Goal: Task Accomplishment & Management: Manage account settings

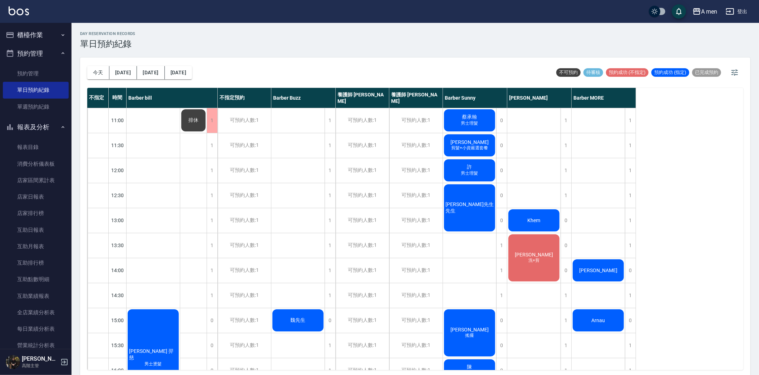
click at [163, 361] on span "男士理髮" at bounding box center [153, 364] width 20 height 6
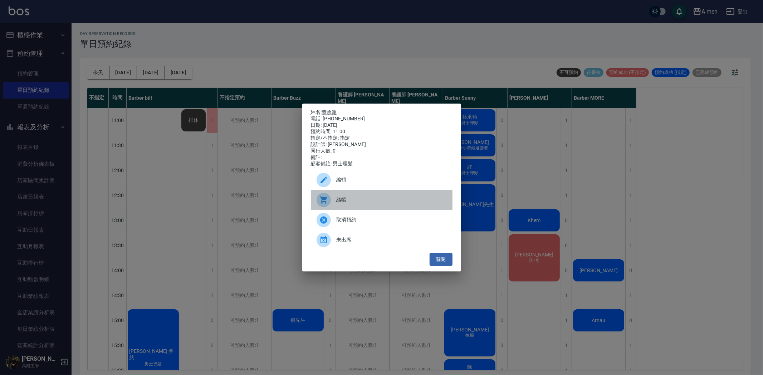
click at [411, 197] on div "結帳" at bounding box center [382, 200] width 142 height 20
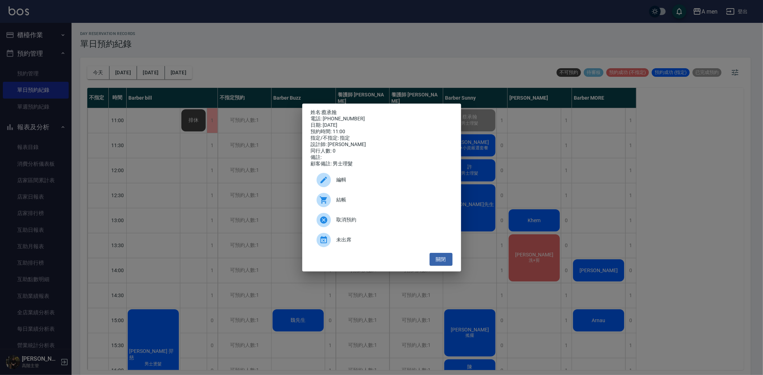
click at [304, 158] on div "姓名: 蔡承翰 電話: 0952655726 日期: 2025/08/22 預約時間: 11:00 指定/不指定: 指定 設計師: Barber Sunny …" at bounding box center [381, 188] width 159 height 168
drag, startPoint x: 284, startPoint y: 151, endPoint x: 285, endPoint y: 156, distance: 5.4
click at [284, 153] on div "姓名: 蔡承翰 電話: 0952655726 日期: 2025/08/22 預約時間: 11:00 指定/不指定: 指定 設計師: Barber Sunny …" at bounding box center [381, 187] width 763 height 375
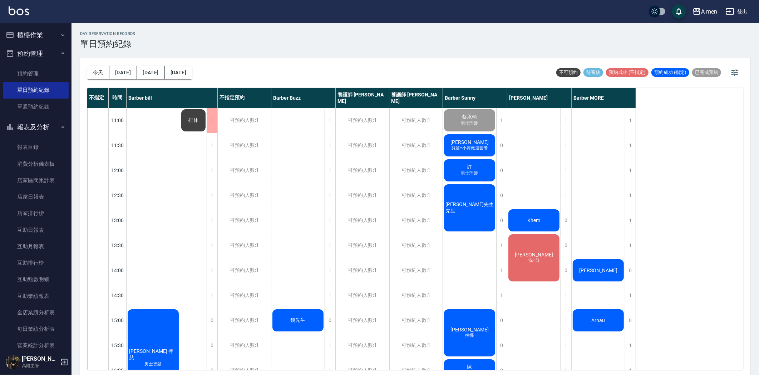
click at [179, 349] on span "蔡承翰" at bounding box center [153, 355] width 51 height 13
click at [180, 309] on div "蔡承翰 男士理髮" at bounding box center [153, 358] width 53 height 99
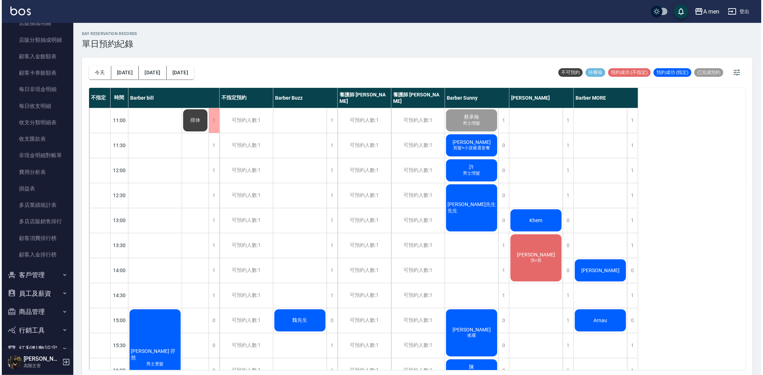
scroll to position [622, 0]
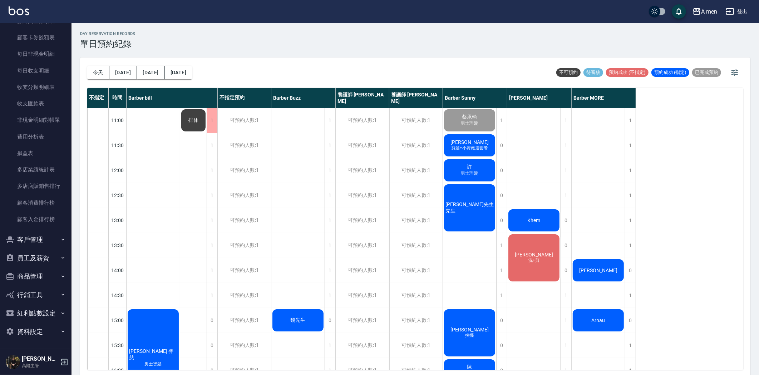
click at [47, 242] on button "客戶管理" at bounding box center [36, 240] width 66 height 19
click at [33, 260] on link "客戶列表" at bounding box center [36, 260] width 66 height 16
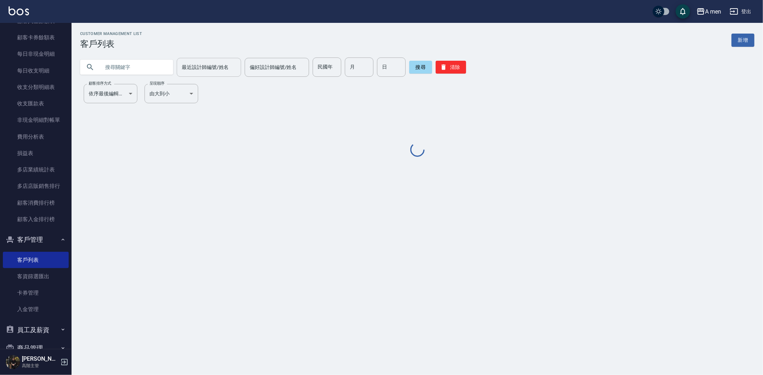
click at [213, 64] on input "最近設計師編號/姓名" at bounding box center [209, 67] width 58 height 13
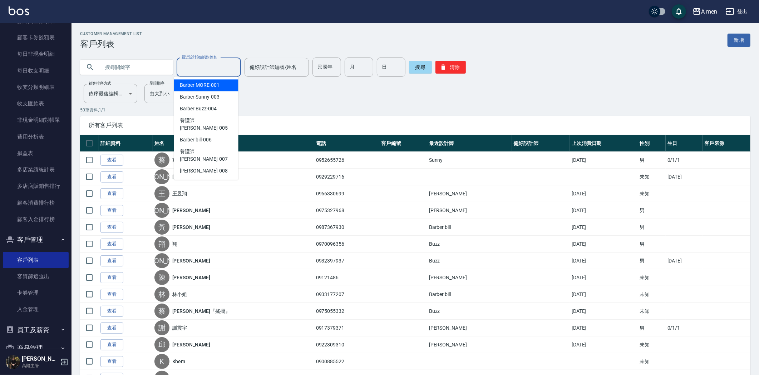
click at [119, 65] on input "text" at bounding box center [133, 67] width 67 height 19
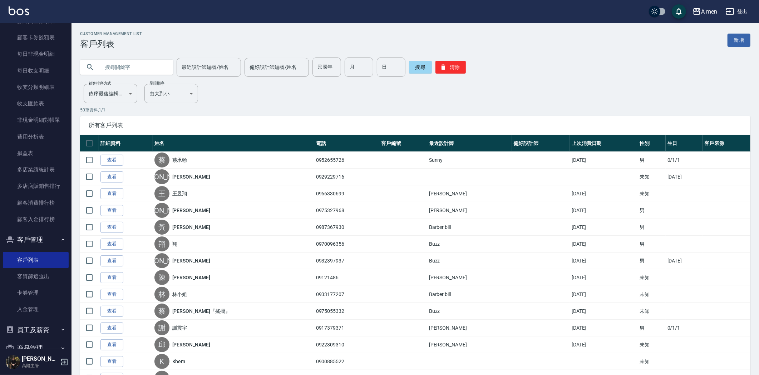
paste input "0952655726"
type input "0952655726"
click at [422, 67] on button "搜尋" at bounding box center [420, 67] width 23 height 13
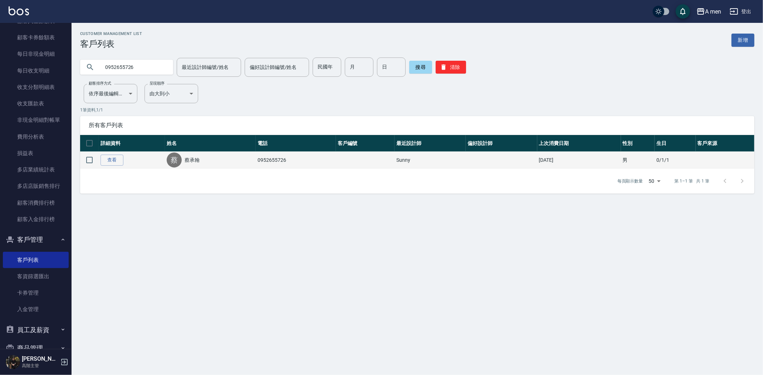
click at [202, 154] on div "蔡 蔡承翰" at bounding box center [210, 160] width 87 height 15
click at [172, 158] on div "蔡" at bounding box center [174, 160] width 15 height 15
click at [196, 160] on link "蔡承翰" at bounding box center [191, 160] width 15 height 7
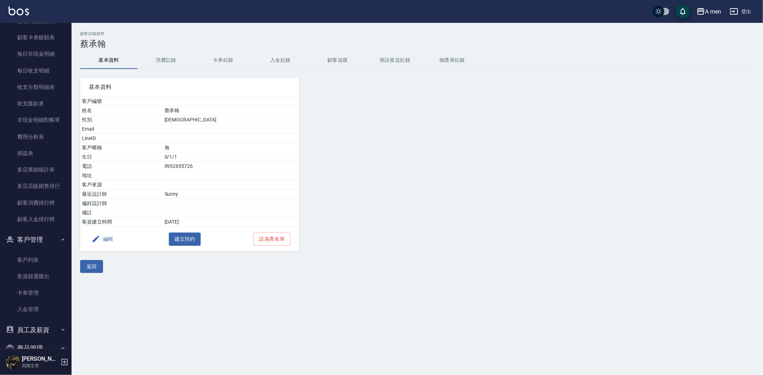
drag, startPoint x: 151, startPoint y: 58, endPoint x: 159, endPoint y: 59, distance: 8.4
click at [152, 58] on button "消費記錄" at bounding box center [165, 60] width 57 height 17
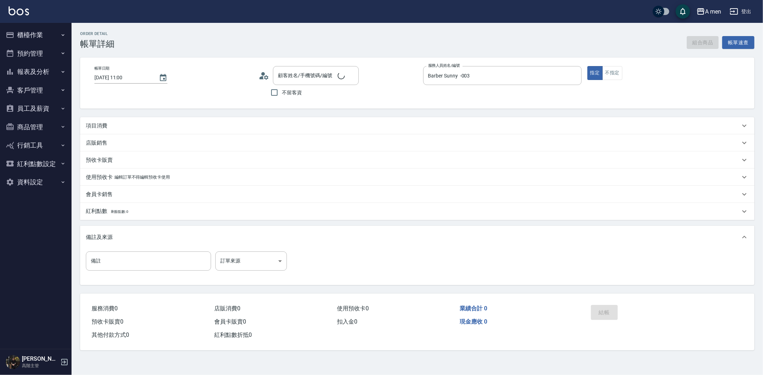
type input "[PERSON_NAME]/0952655726/"
click at [425, 123] on div "項目消費" at bounding box center [413, 126] width 654 height 8
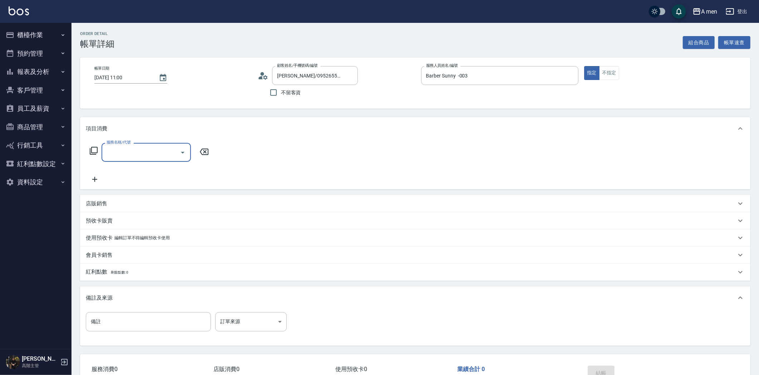
click at [154, 144] on div "服務名稱/代號" at bounding box center [146, 152] width 89 height 19
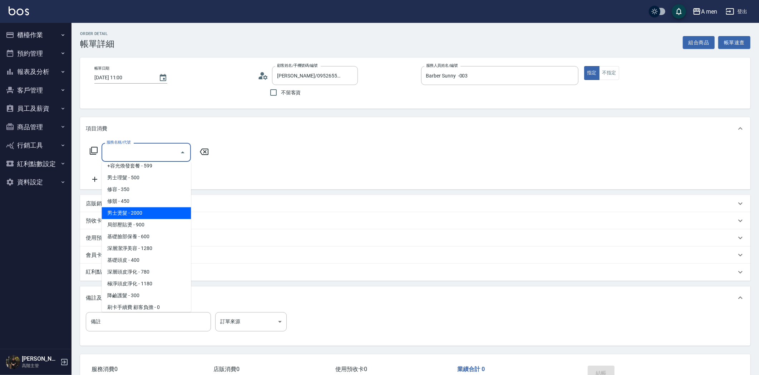
scroll to position [278, 0]
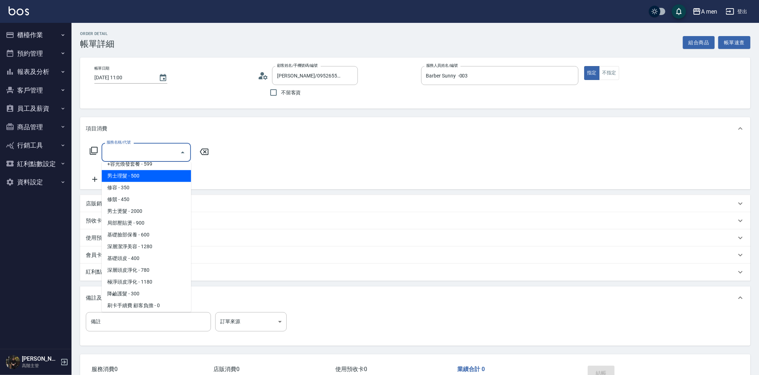
click at [176, 180] on span "男士理髮 - 500" at bounding box center [146, 176] width 89 height 12
type input "男士理髮(A01)"
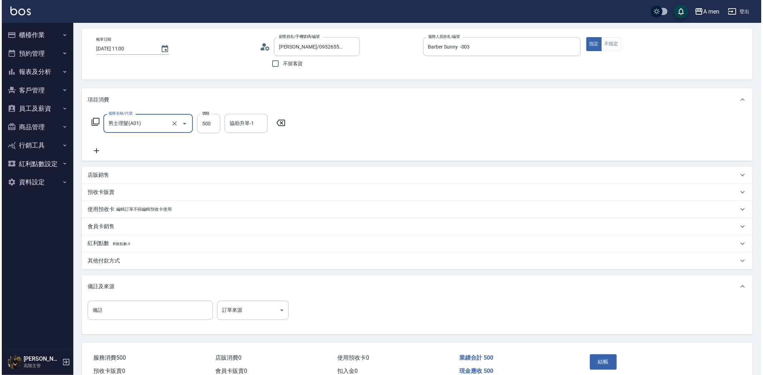
scroll to position [65, 0]
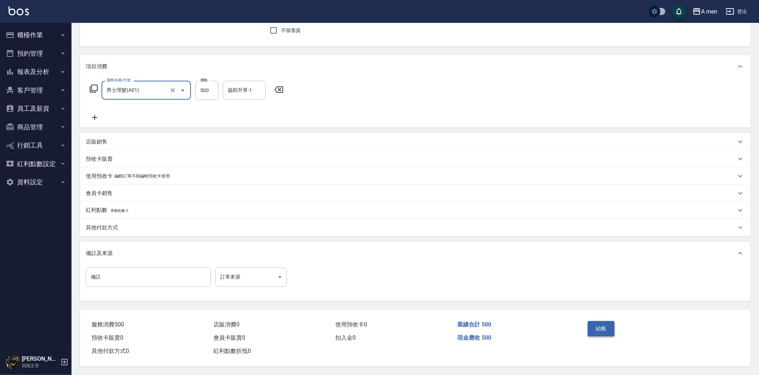
click at [606, 326] on button "結帳" at bounding box center [601, 328] width 27 height 15
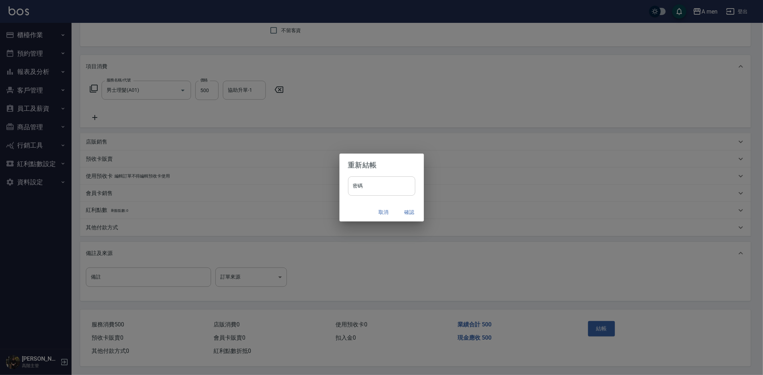
click at [401, 193] on input "密碼" at bounding box center [381, 186] width 67 height 19
type input "****"
click at [412, 210] on button "確認" at bounding box center [409, 212] width 23 height 13
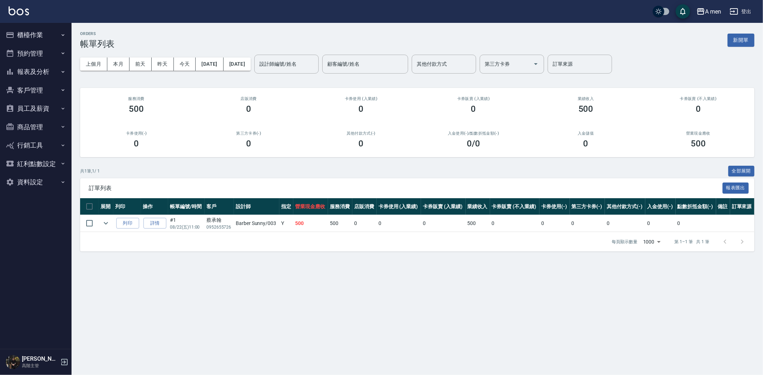
click at [54, 36] on button "櫃檯作業" at bounding box center [36, 35] width 66 height 19
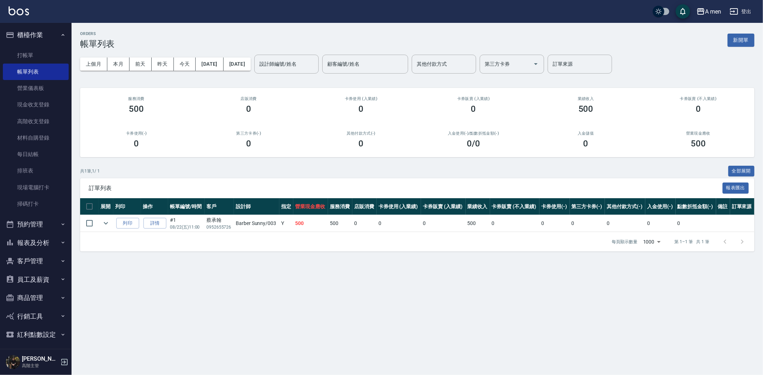
click at [46, 222] on button "預約管理" at bounding box center [36, 224] width 66 height 19
click at [47, 265] on link "單日預約紀錄" at bounding box center [36, 261] width 66 height 16
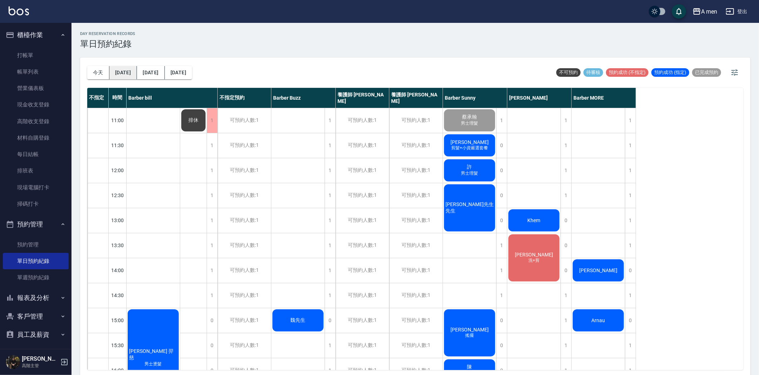
click at [122, 73] on button "明天" at bounding box center [123, 72] width 28 height 13
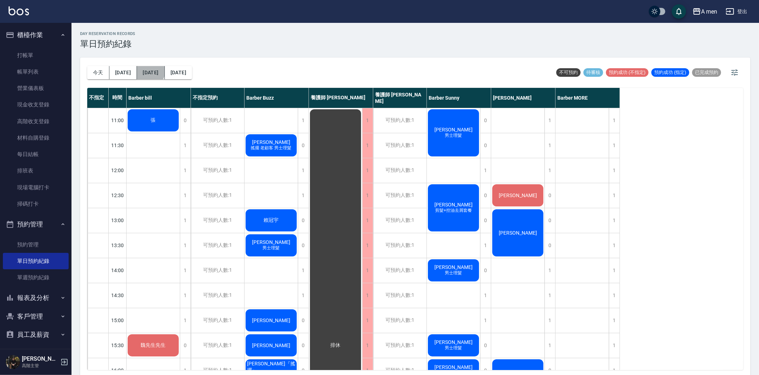
click at [144, 71] on button "後天" at bounding box center [151, 72] width 28 height 13
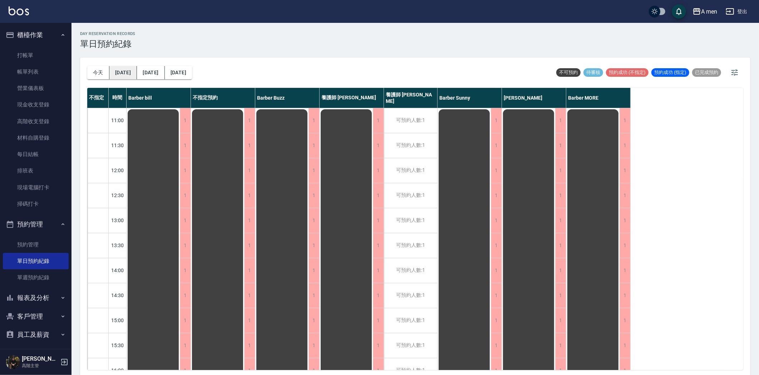
click at [119, 70] on button "明天" at bounding box center [123, 72] width 28 height 13
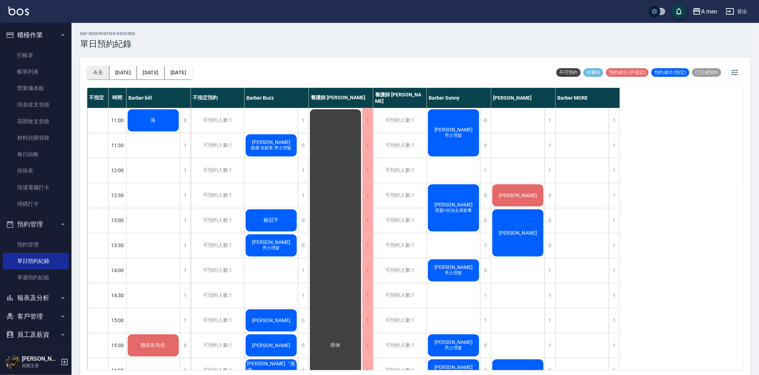
click at [98, 75] on button "今天" at bounding box center [98, 72] width 22 height 13
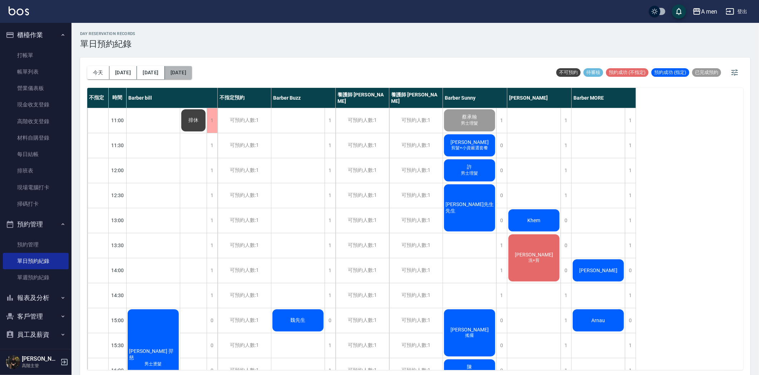
click at [188, 73] on button "[DATE]" at bounding box center [178, 72] width 27 height 13
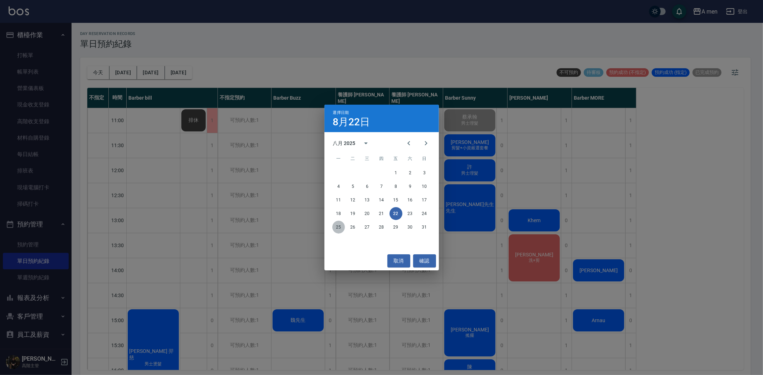
click at [338, 228] on button "25" at bounding box center [338, 227] width 13 height 13
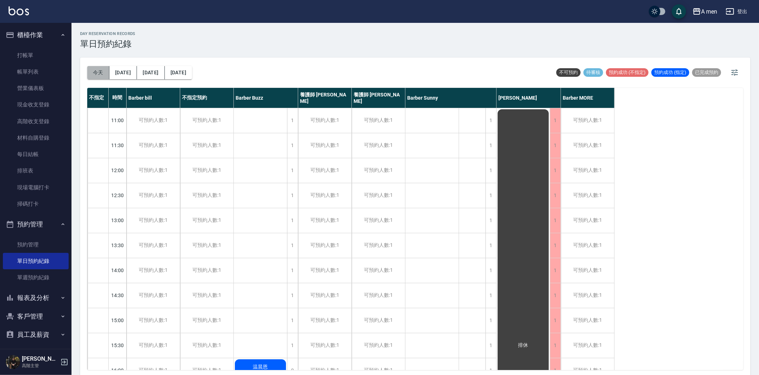
click at [102, 78] on button "今天" at bounding box center [98, 72] width 22 height 13
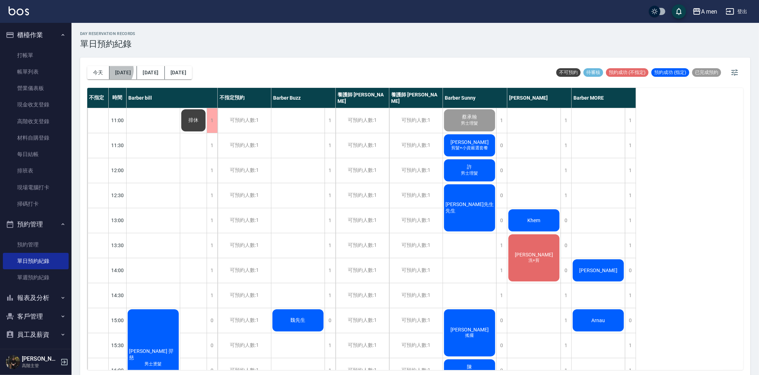
click at [113, 70] on button "明天" at bounding box center [123, 72] width 28 height 13
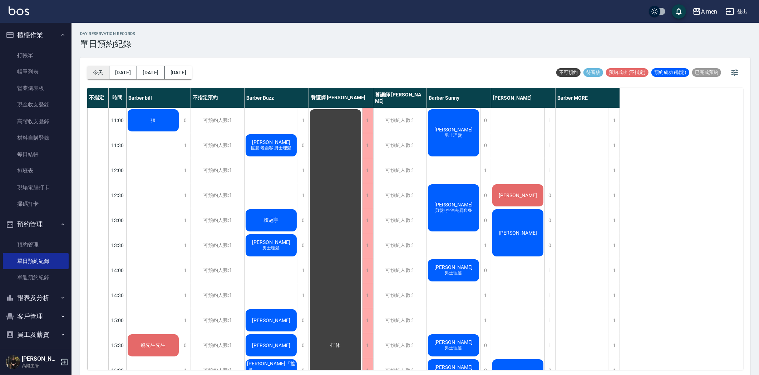
click at [98, 73] on button "今天" at bounding box center [98, 72] width 22 height 13
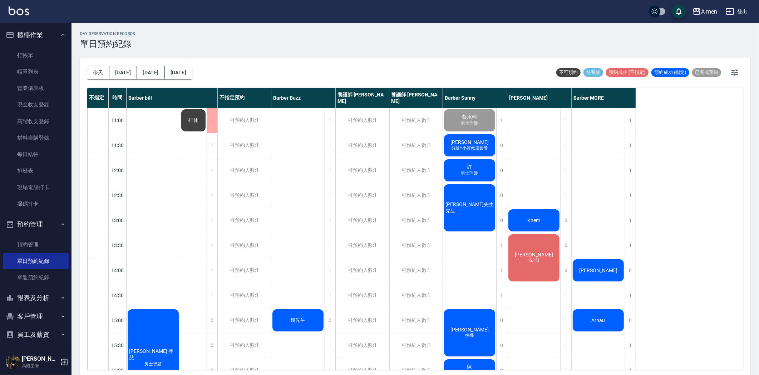
click at [163, 361] on span "剪髮+小資嚴選套餐" at bounding box center [153, 364] width 20 height 6
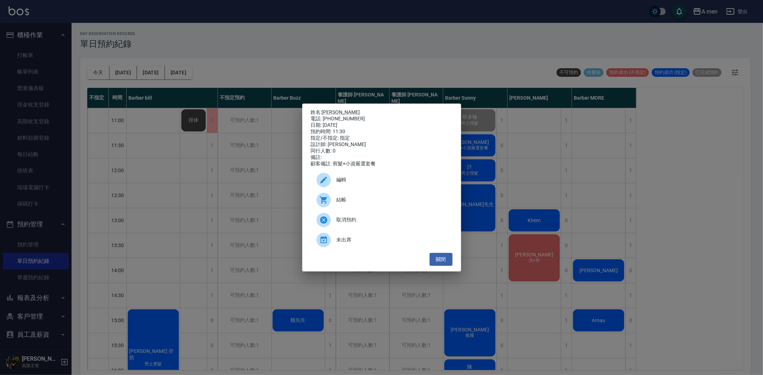
click at [346, 202] on span "結帳" at bounding box center [391, 200] width 110 height 8
click at [328, 109] on link "Alan 淵宏" at bounding box center [341, 112] width 38 height 6
click at [446, 262] on button "關閉" at bounding box center [440, 259] width 23 height 13
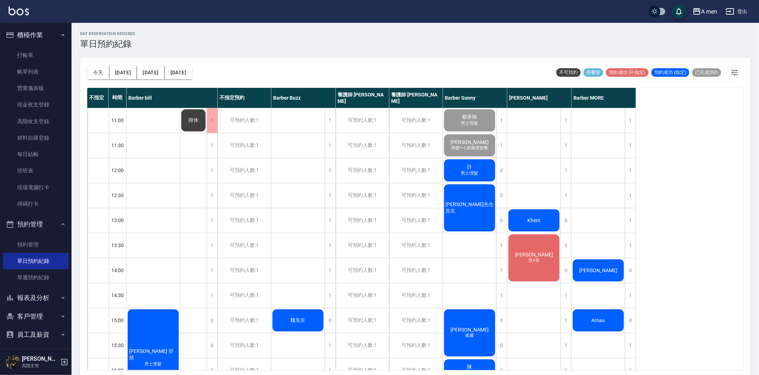
click at [180, 309] on div "唐俊文 洗+剪" at bounding box center [153, 358] width 53 height 99
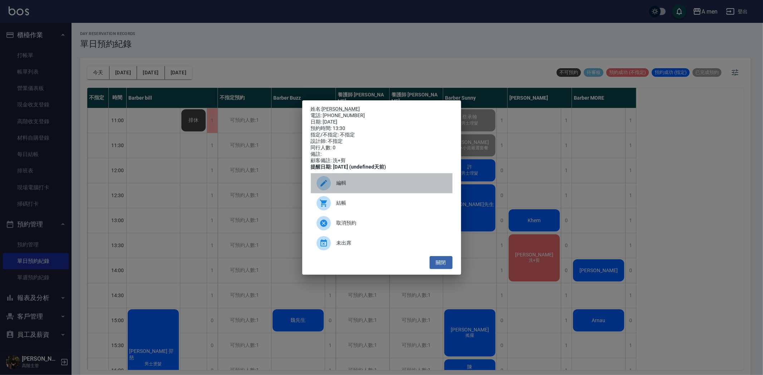
click at [388, 192] on div "編輯" at bounding box center [382, 183] width 142 height 20
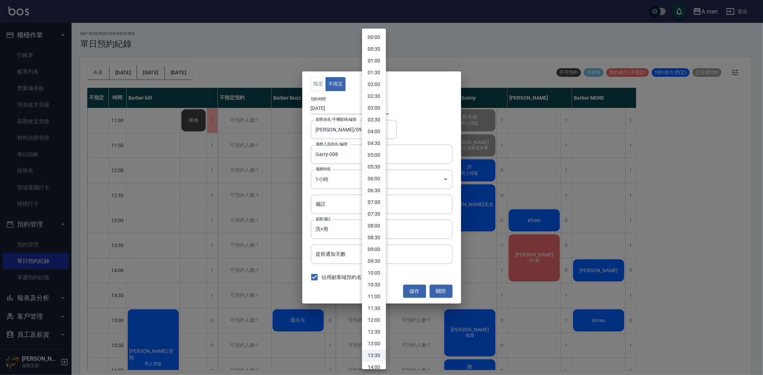
click at [373, 109] on body "A men 登出 櫃檯作業 打帳單 帳單列表 營業儀表板 現金收支登錄 高階收支登錄 材料自購登錄 每日結帳 排班表 現場電腦打卡 掃碼打卡 預約管理 預約管…" at bounding box center [381, 189] width 763 height 378
click at [376, 340] on li "13:00" at bounding box center [374, 344] width 24 height 12
type input "1755838800000"
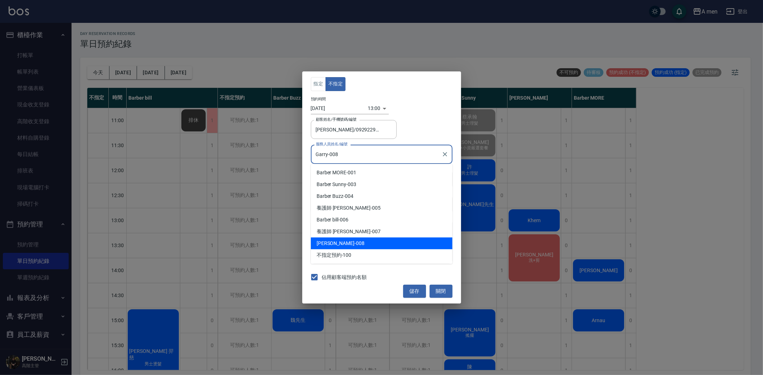
click at [360, 154] on input "Garry-008" at bounding box center [376, 154] width 124 height 13
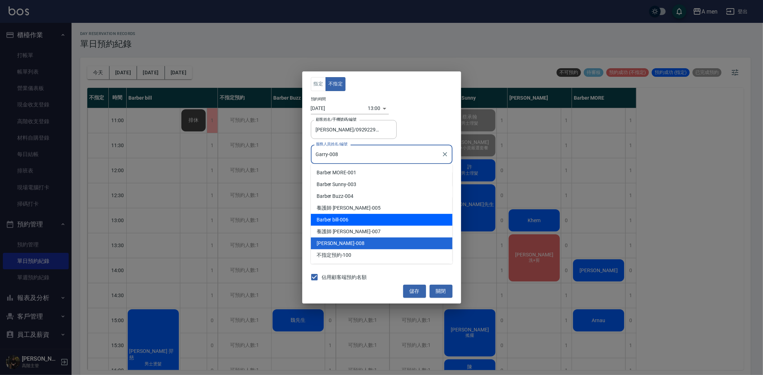
click at [339, 223] on div "Barber bill -006" at bounding box center [382, 220] width 142 height 12
type input "Barber bill-006"
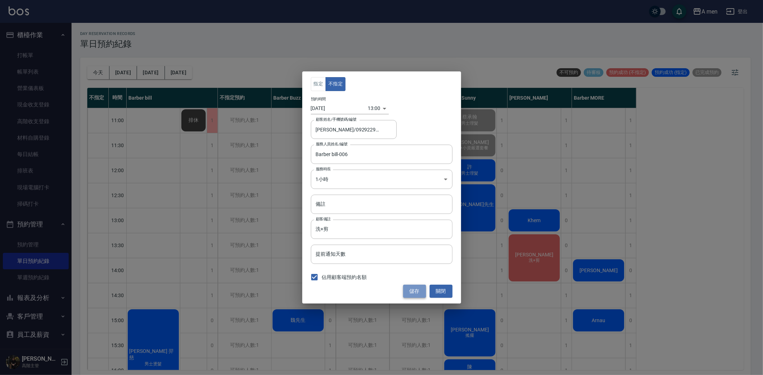
click at [417, 293] on button "儲存" at bounding box center [414, 291] width 23 height 13
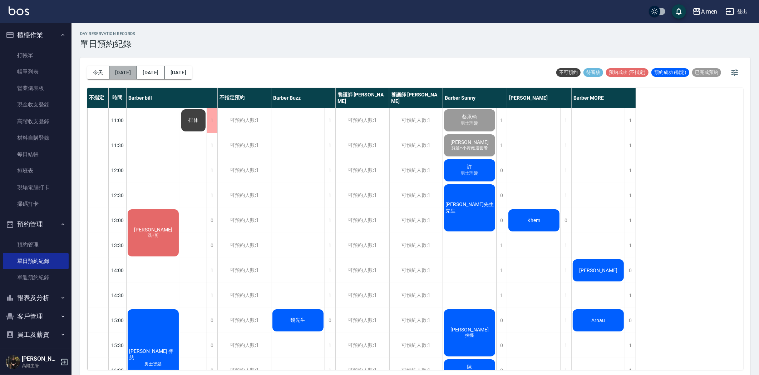
click at [124, 74] on button "明天" at bounding box center [123, 72] width 28 height 13
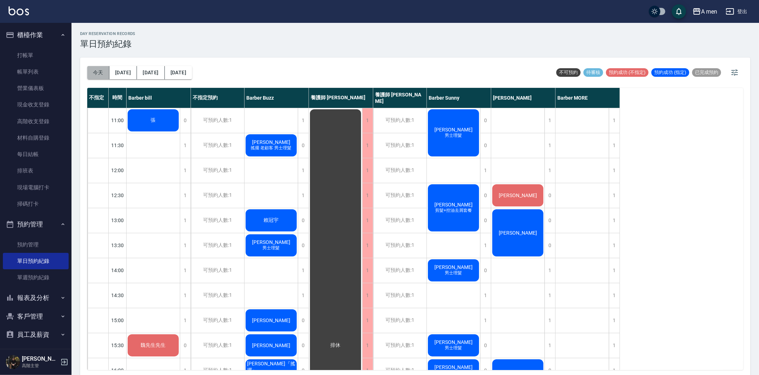
click at [94, 78] on button "今天" at bounding box center [98, 72] width 22 height 13
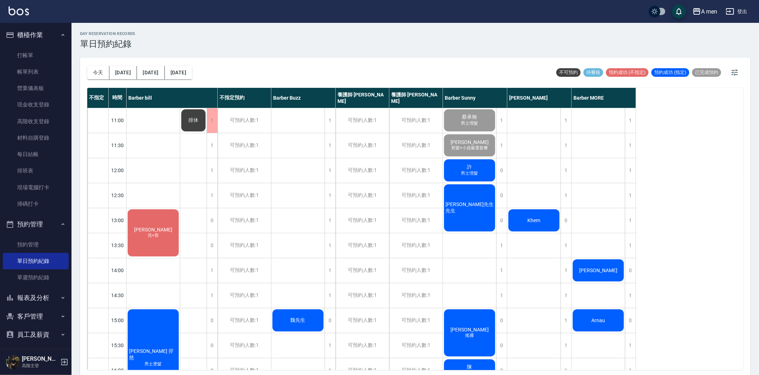
click at [160, 233] on span "剪髮+小資嚴選套餐" at bounding box center [153, 236] width 14 height 6
click at [180, 208] on div "許 男士理髮" at bounding box center [153, 232] width 53 height 49
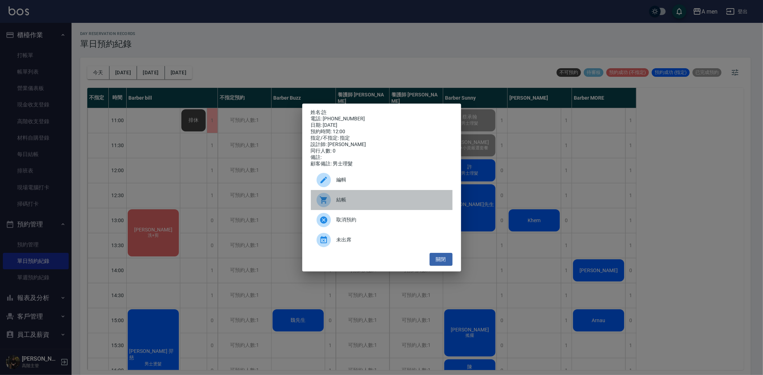
click at [356, 204] on span "結帳" at bounding box center [391, 200] width 110 height 8
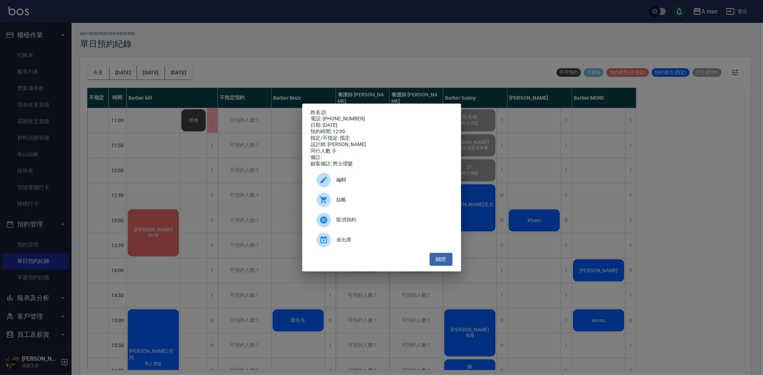
click at [213, 167] on div "姓名: 許 電話: 0955064562 日期: 2025/08/22 預約時間: 12:00 指定/不指定: 指定 設計師: Barber Sunny 同行…" at bounding box center [381, 187] width 763 height 375
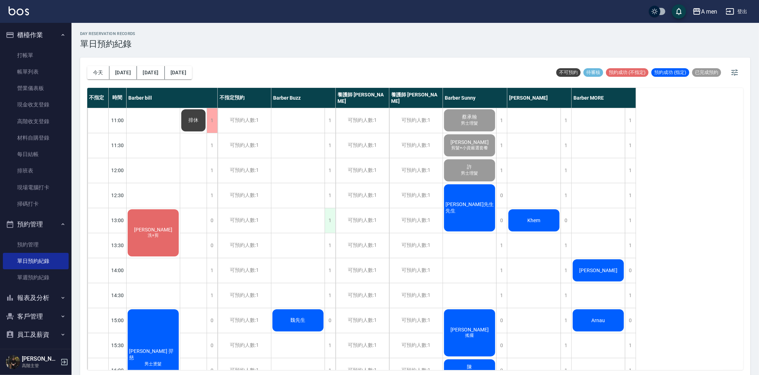
click at [330, 220] on div "1" at bounding box center [330, 220] width 11 height 25
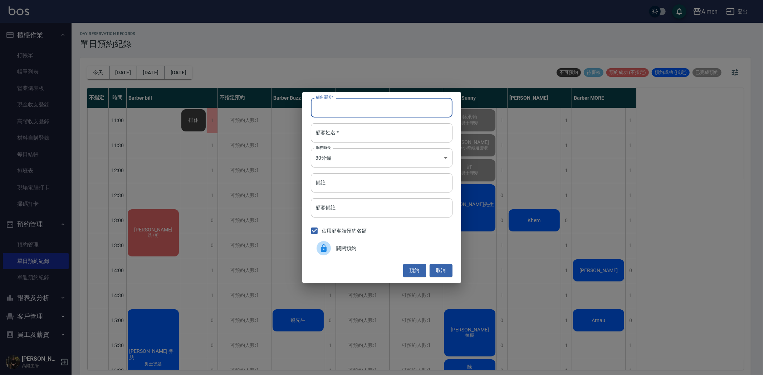
click at [391, 104] on input "顧客電話   *" at bounding box center [382, 107] width 142 height 19
type input "0905510870"
click at [340, 133] on input "顧客姓名   *" at bounding box center [382, 132] width 142 height 19
type input "n"
type input "ㄏ"
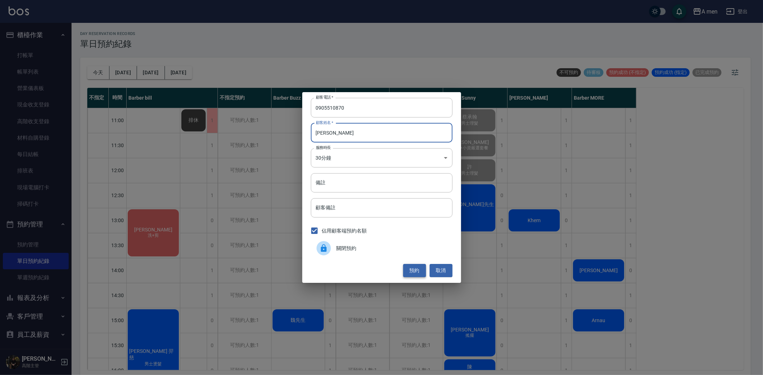
type input "[PERSON_NAME]"
click at [417, 269] on button "預約" at bounding box center [414, 270] width 23 height 13
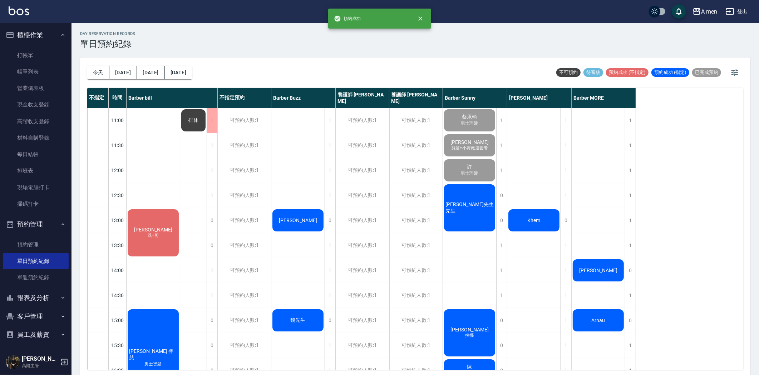
click at [180, 216] on div "[PERSON_NAME]" at bounding box center [153, 232] width 53 height 49
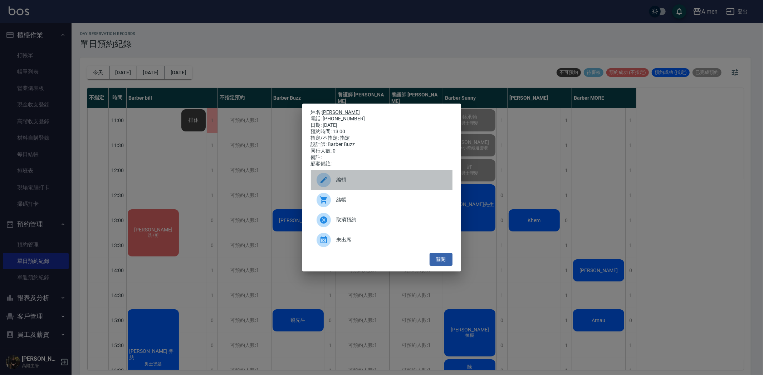
click at [346, 184] on span "編輯" at bounding box center [391, 180] width 110 height 8
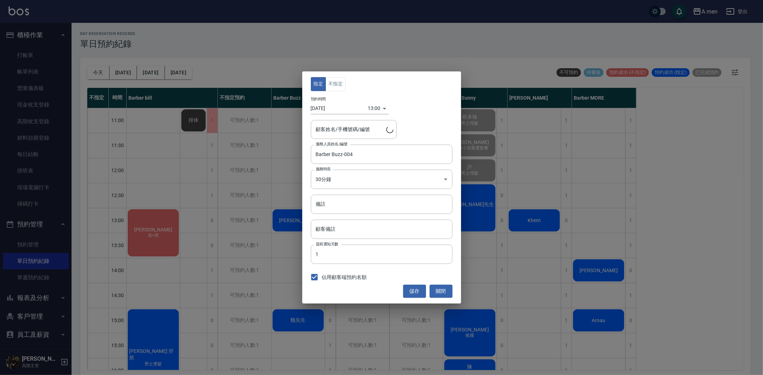
type input "劉先生/0905510870"
click at [330, 87] on button "不指定" at bounding box center [335, 84] width 20 height 14
click at [414, 280] on div "指定 不指定 預約時間 2025/08/22 13:00 1755838800000 顧客姓名/手機號碼/編號 劉先生/0905510870 顧客姓名/手機號…" at bounding box center [381, 188] width 159 height 232
click at [414, 294] on button "儲存" at bounding box center [414, 291] width 23 height 13
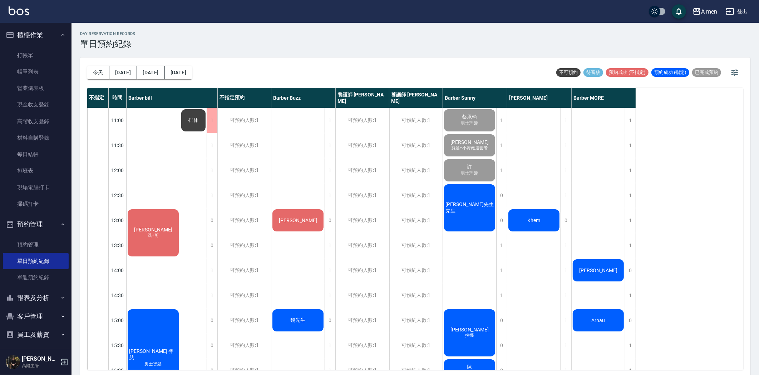
click at [174, 227] on span "[PERSON_NAME]先生先生" at bounding box center [153, 230] width 41 height 6
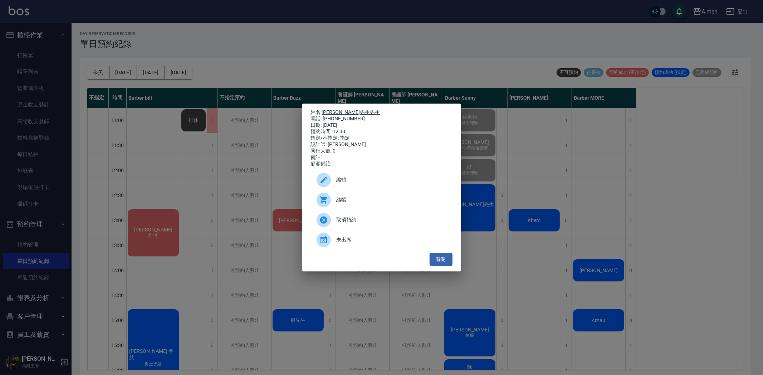
click at [331, 110] on link "[PERSON_NAME]先生先生" at bounding box center [351, 112] width 58 height 6
click at [256, 127] on div "姓名: 張先生先生 電話: 0984327760 日期: 2025/08/22 預約時間: 12:30 指定/不指定: 指定 設計師: Barber Sunn…" at bounding box center [381, 187] width 763 height 375
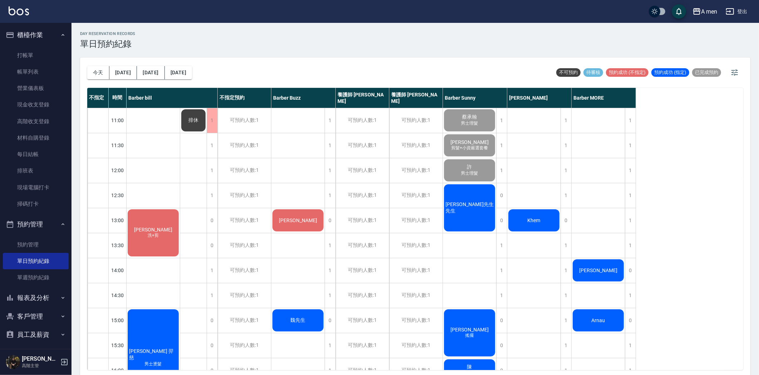
click at [174, 233] on span "[PERSON_NAME]" at bounding box center [153, 230] width 41 height 6
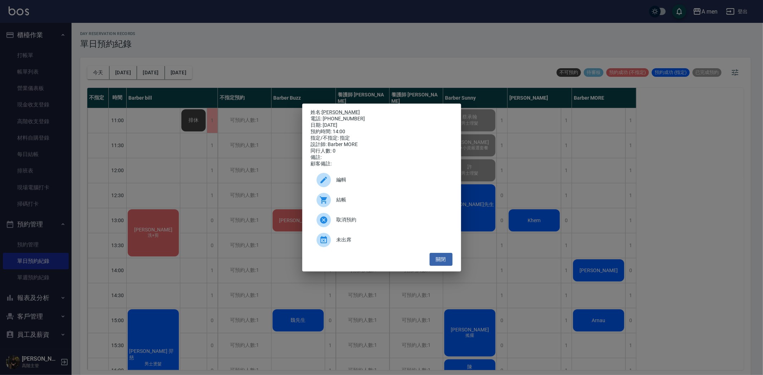
click at [534, 246] on div "姓名: 劉先生 電話: 0988753550 日期: 2025/08/22 預約時間: 14:00 指定/不指定: 指定 設計師: Barber MORE 同…" at bounding box center [381, 187] width 763 height 375
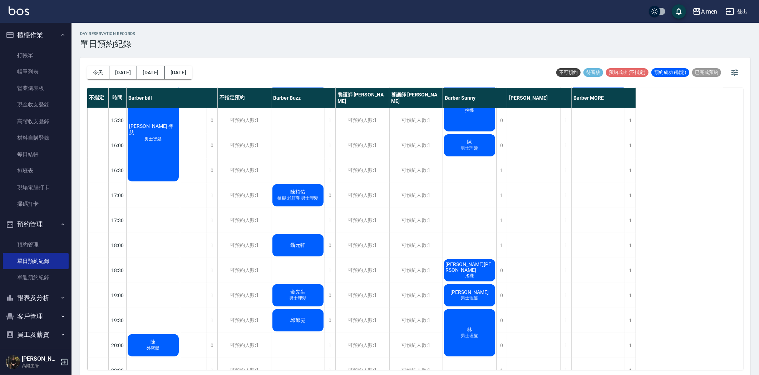
scroll to position [238, 0]
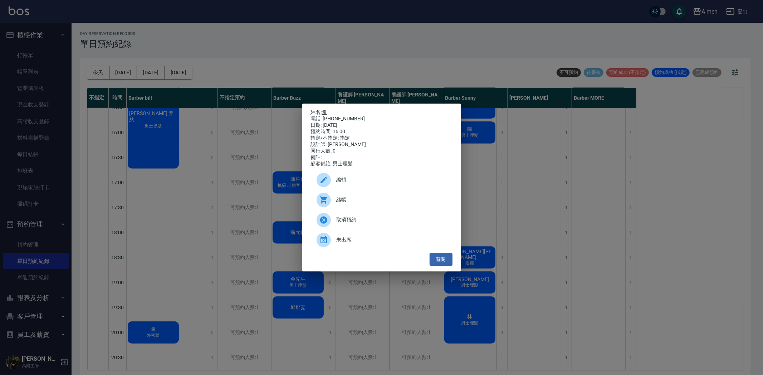
click at [325, 109] on link "陳" at bounding box center [324, 112] width 5 height 6
click at [475, 271] on div "姓名: 陳 電話: 0920722500 日期: 2025/08/22 預約時間: 16:00 指定/不指定: 指定 設計師: Barber Sunny 同行…" at bounding box center [381, 187] width 763 height 375
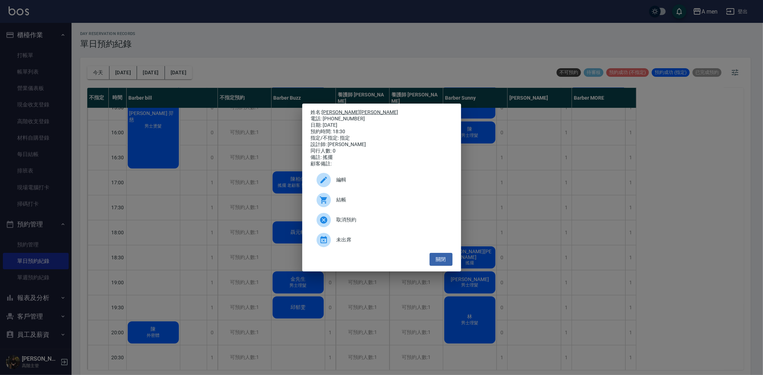
click at [337, 109] on link "Max孔民哥" at bounding box center [360, 112] width 77 height 6
click at [496, 305] on div "姓名: Max孔民哥 電話: 0988666768 日期: 2025/08/22 預約時間: 18:30 指定/不指定: 指定 設計師: Barber Sun…" at bounding box center [381, 187] width 763 height 375
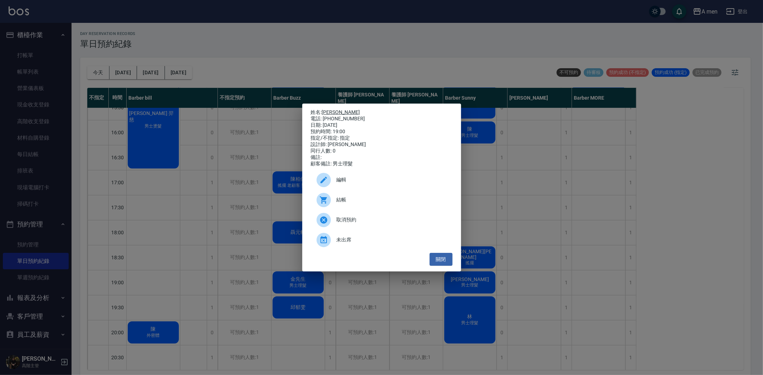
click at [338, 109] on link "Andy Lau" at bounding box center [341, 112] width 38 height 6
click at [469, 329] on div "姓名: Andy Lau 電話: 0980731874 日期: 2025/08/22 預約時間: 19:00 指定/不指定: 指定 設計師: Barber S…" at bounding box center [381, 187] width 763 height 375
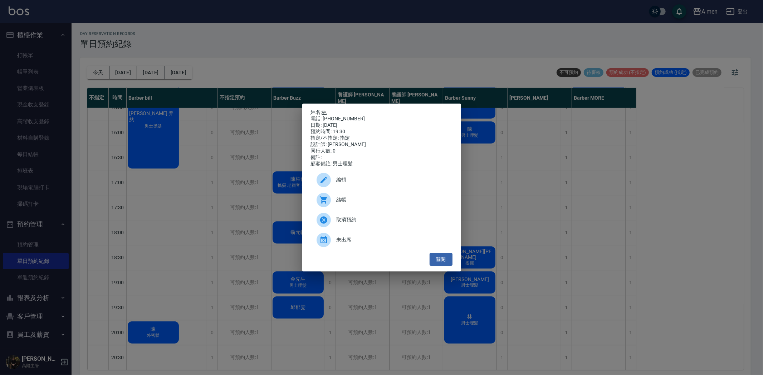
click at [326, 110] on link "林" at bounding box center [324, 112] width 5 height 6
click at [542, 308] on div "姓名: 林 電話: 0905256838 日期: 2025/08/22 預約時間: 19:30 指定/不指定: 指定 設計師: Barber Sunny 同行…" at bounding box center [381, 187] width 763 height 375
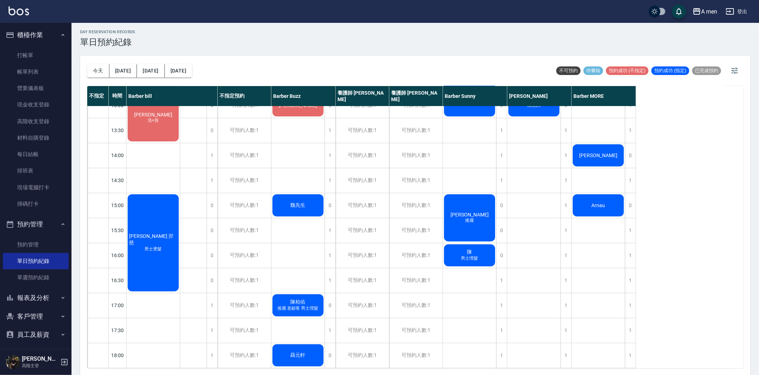
scroll to position [51, 0]
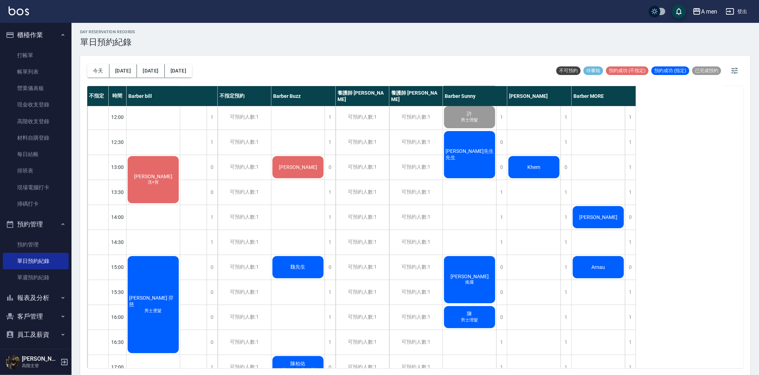
click at [127, 70] on button "明天" at bounding box center [123, 70] width 28 height 13
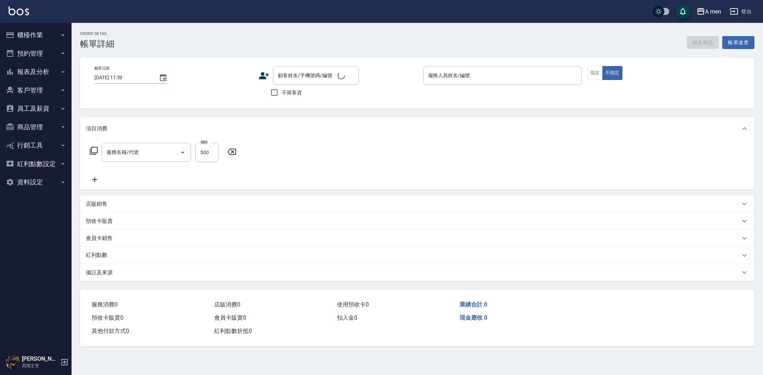
type input "[DATE] 11:00"
type input "Barber Sunny -003"
type input "[PERSON_NAME]/0952655726/"
type input "男士理髮(A01)"
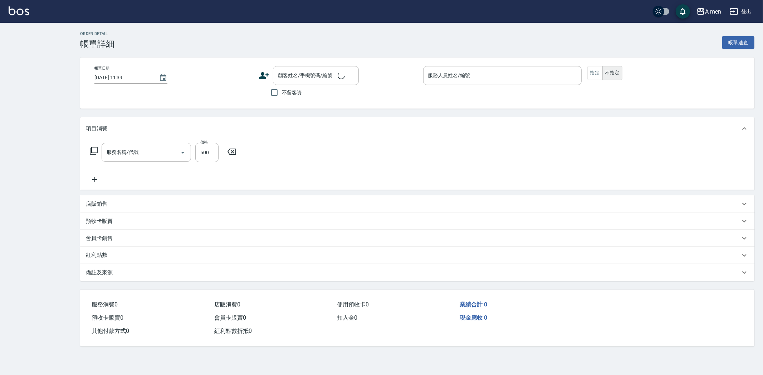
type input "男士理髮(A01)"
type input "[DATE] 11:00"
type input "Barber Sunny -003"
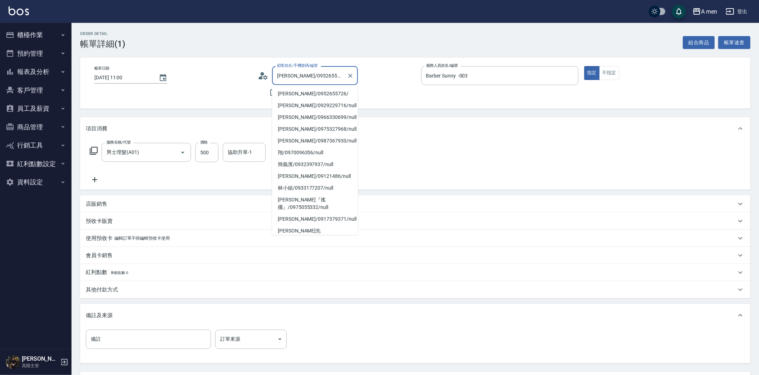
drag, startPoint x: 294, startPoint y: 74, endPoint x: 320, endPoint y: 74, distance: 26.1
click at [320, 74] on input "[PERSON_NAME]/0952655726/" at bounding box center [309, 75] width 69 height 13
type input "蔡承翰//"
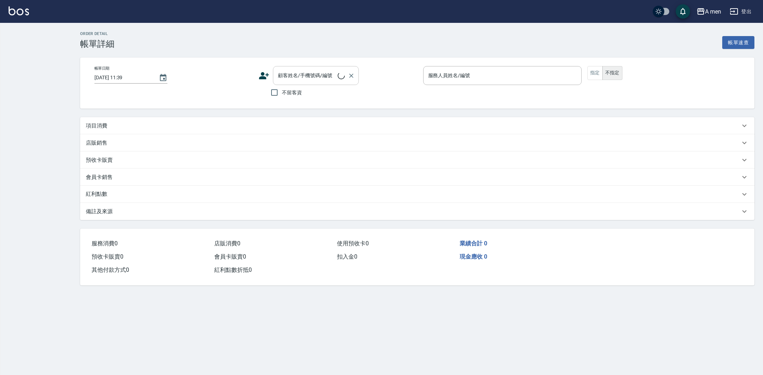
type input "[DATE] 11:00"
type input "Barber Sunny -003"
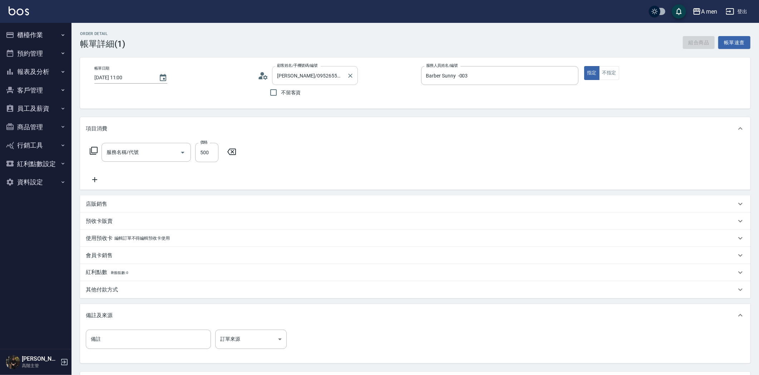
type input "蔡承翰/0952655726/"
type input "男士理髮(A01)"
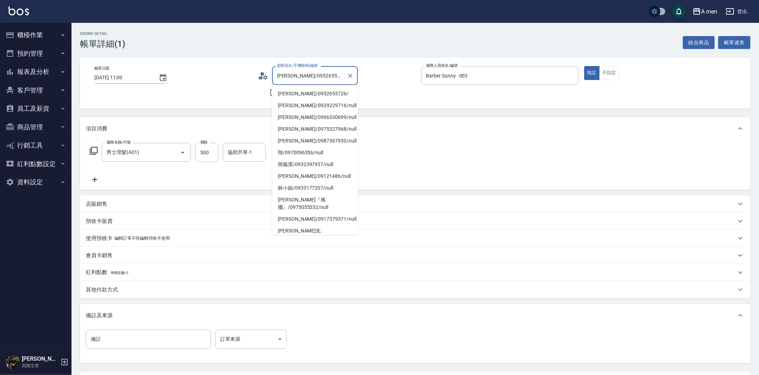
drag, startPoint x: 294, startPoint y: 75, endPoint x: 321, endPoint y: 78, distance: 27.3
click at [321, 78] on input "蔡承翰/0952655726/" at bounding box center [309, 75] width 69 height 13
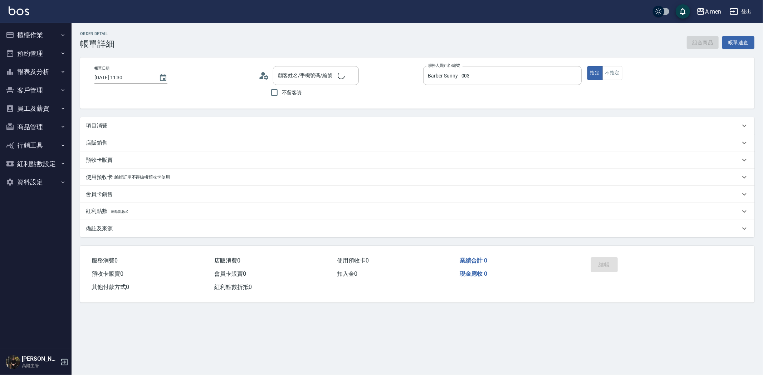
type input "[DATE] 11:30"
type input "Barber Sunny -003"
type input "[PERSON_NAME]/0910014292/null"
click at [169, 126] on div "項目消費" at bounding box center [413, 126] width 654 height 8
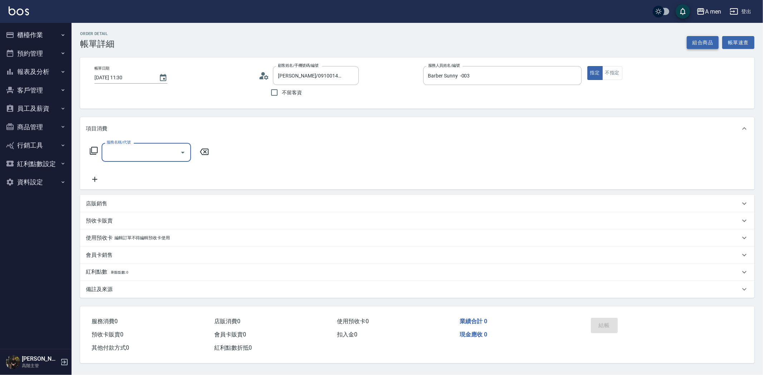
click at [695, 42] on button "組合商品" at bounding box center [702, 42] width 32 height 13
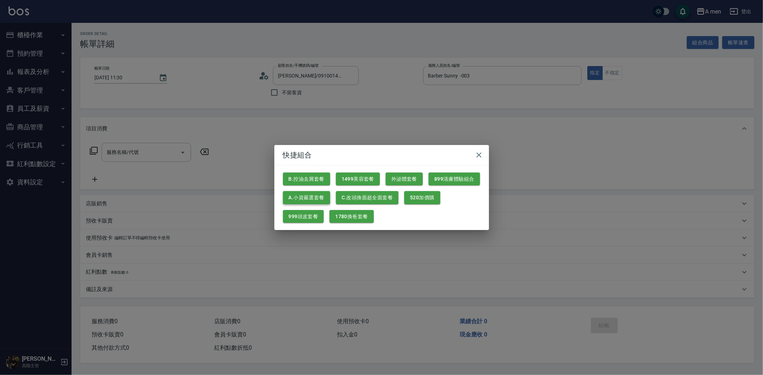
click at [310, 199] on button "A.小資嚴選套餐" at bounding box center [306, 197] width 47 height 13
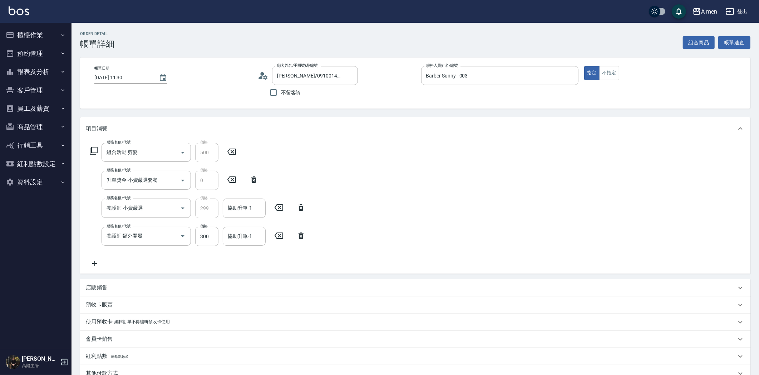
click at [302, 237] on icon at bounding box center [301, 236] width 5 height 6
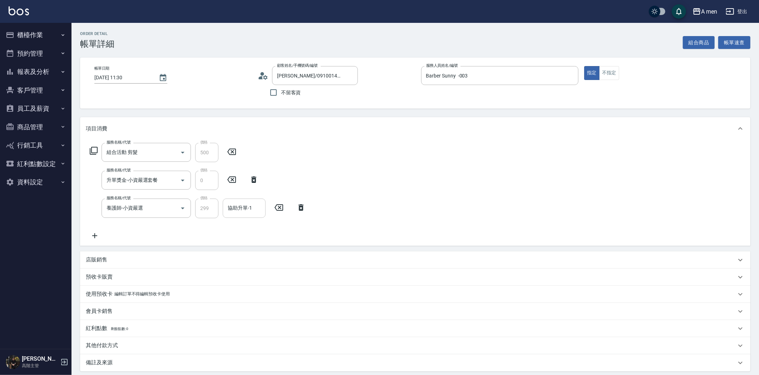
click at [258, 213] on input "協助升單-1" at bounding box center [244, 208] width 36 height 13
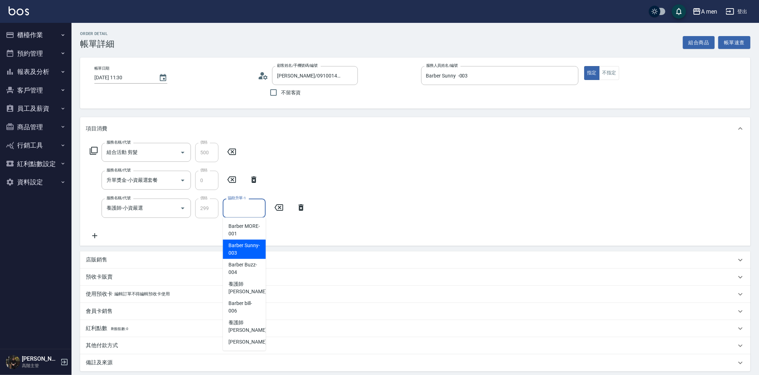
click at [258, 253] on span "Barber Sunny -003" at bounding box center [243, 249] width 31 height 15
type input "Barber Sunny -003"
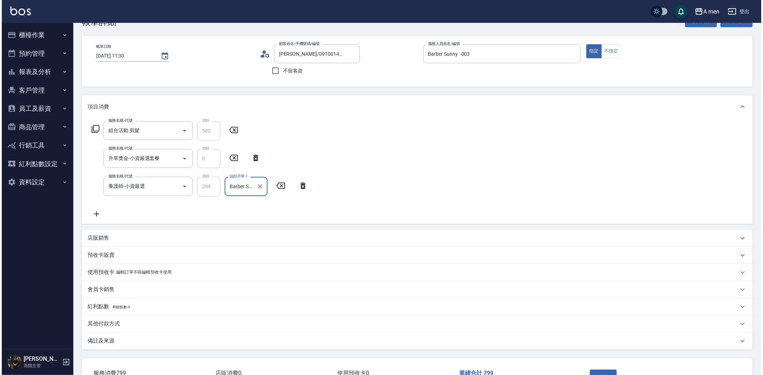
scroll to position [40, 0]
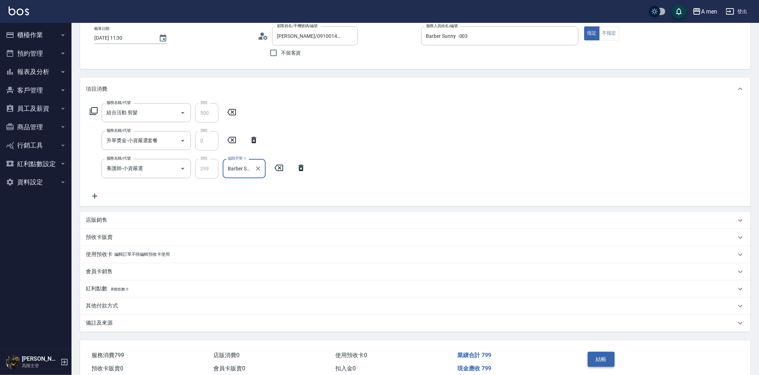
click at [602, 356] on button "結帳" at bounding box center [601, 359] width 27 height 15
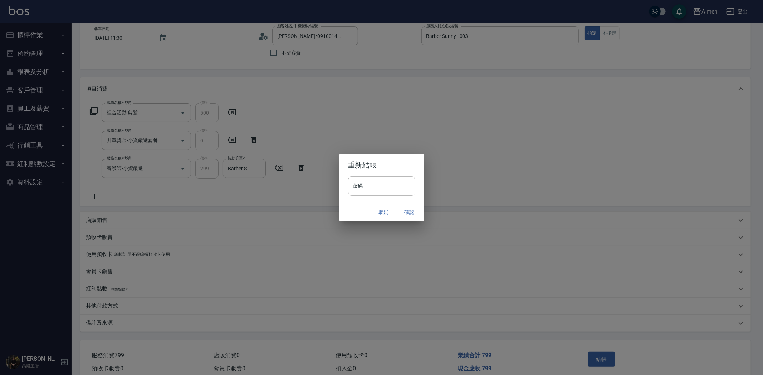
click at [410, 211] on button "確認" at bounding box center [409, 212] width 23 height 13
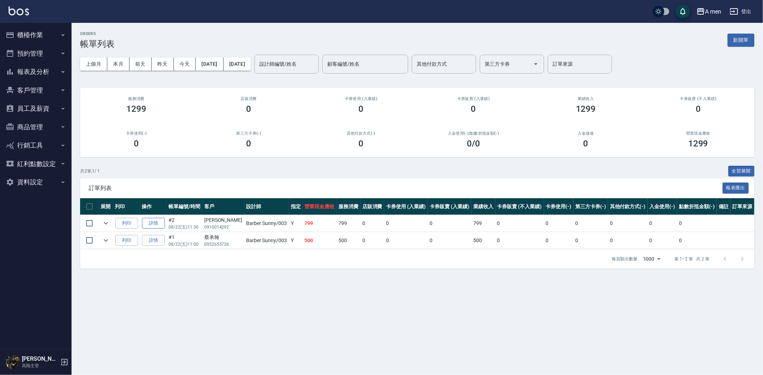
click at [162, 221] on link "詳情" at bounding box center [153, 223] width 23 height 11
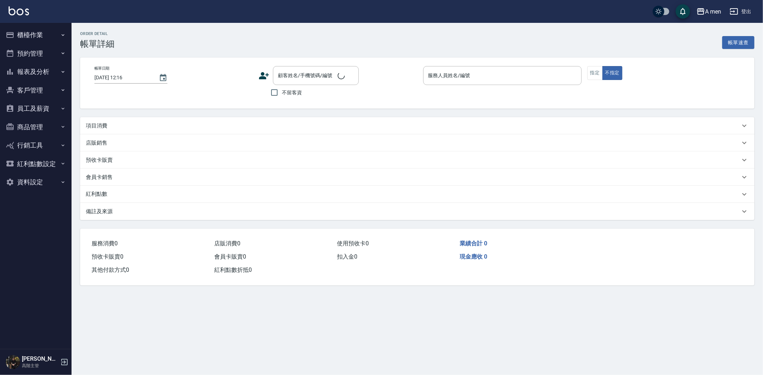
type input "2025/08/22 11:30"
type input "Barber Sunny -003"
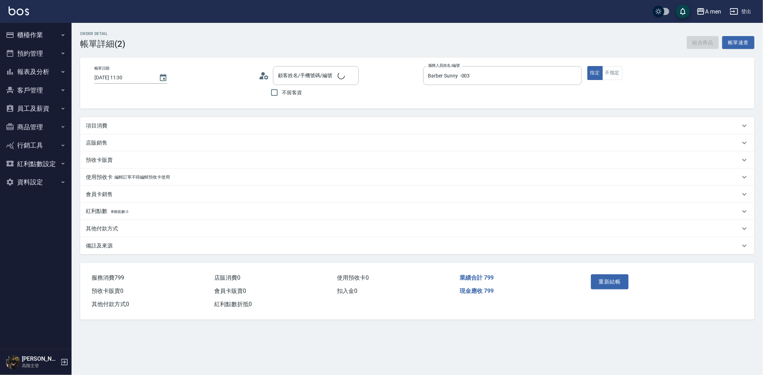
type input "Alan 淵宏/0910014292/null"
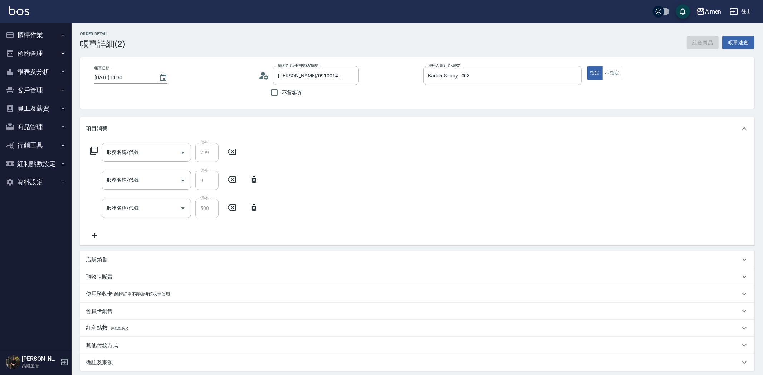
type input "養護師-小資嚴選"
type input "升單獎金-小資嚴選套餐"
type input "組合活動 剪髮"
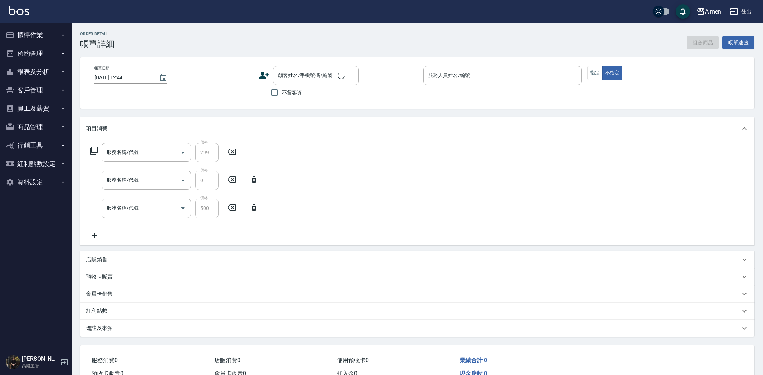
type input "[DATE] 11:30"
type input "Barber Sunny -003"
type input "[PERSON_NAME]/0910014292/null"
type input "養護師-小資嚴選"
type input "升單獎金-小資嚴選套餐"
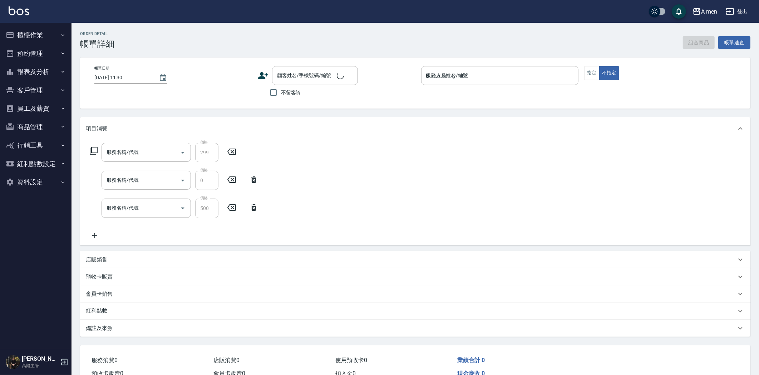
type input "組合活動 剪髮"
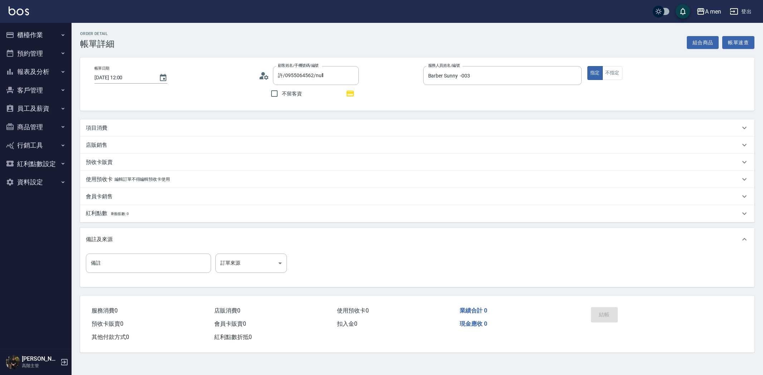
click at [182, 130] on div "項目消費" at bounding box center [413, 128] width 654 height 8
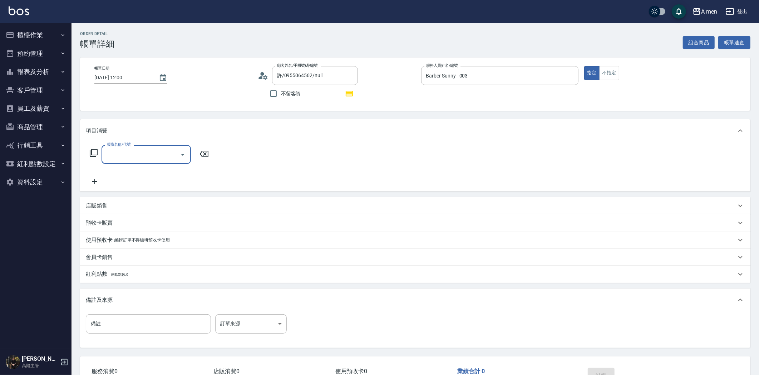
click at [178, 155] on icon "Open" at bounding box center [182, 155] width 9 height 9
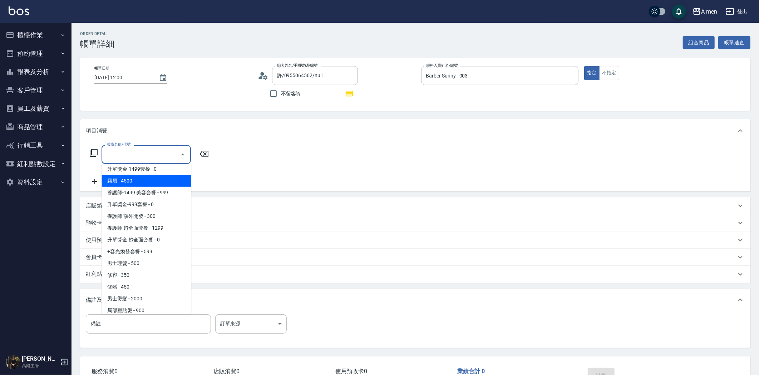
scroll to position [238, 0]
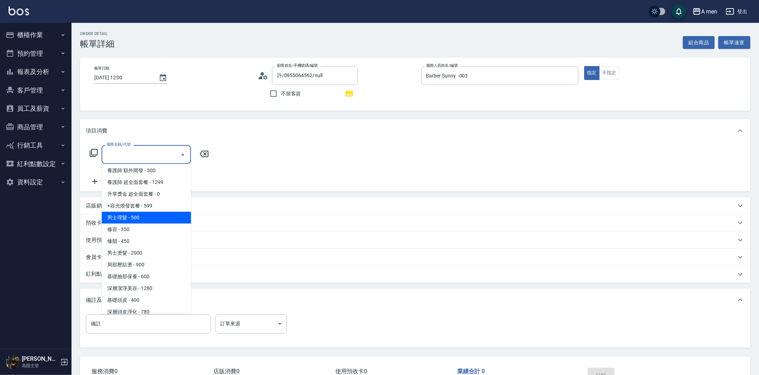
click at [154, 216] on span "男士理髮 - 500" at bounding box center [146, 218] width 89 height 12
type input "男士理髮(A01)"
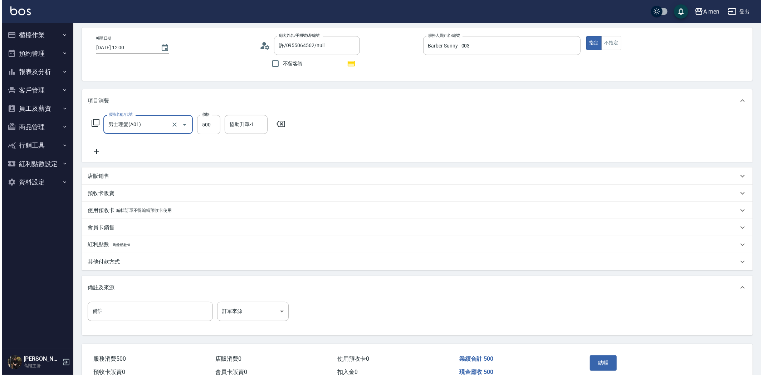
scroll to position [66, 0]
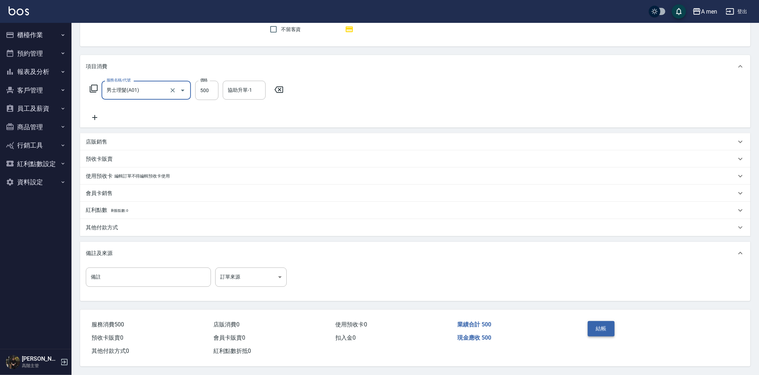
click at [591, 324] on button "結帳" at bounding box center [601, 328] width 27 height 15
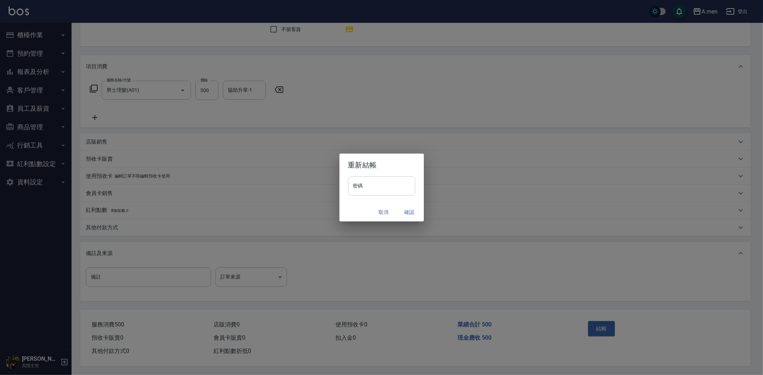
click at [404, 189] on input "密碼" at bounding box center [381, 186] width 67 height 19
type input "****"
click at [408, 211] on button "確認" at bounding box center [409, 212] width 23 height 13
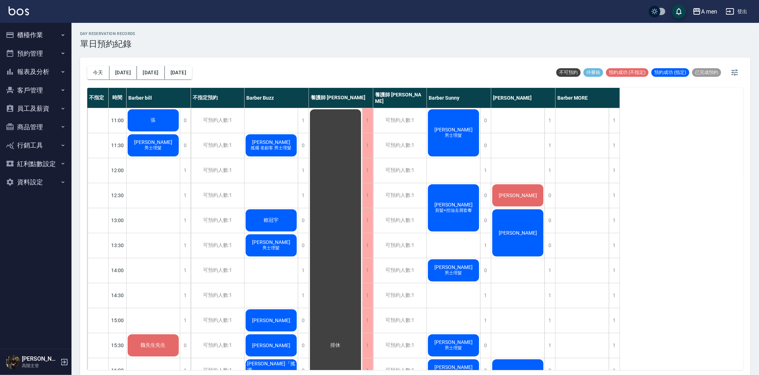
click at [150, 117] on span "張" at bounding box center [153, 120] width 8 height 6
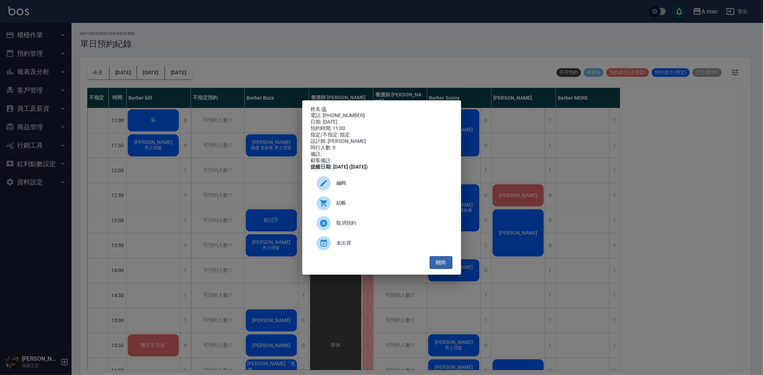
click at [324, 106] on link "張" at bounding box center [324, 109] width 5 height 6
click at [176, 136] on div "姓名: 張 電話: 0976843158 日期: 2025/08/23 預約時間: 11:00 指定/不指定: 指定 設計師: Barber bill 同行人…" at bounding box center [381, 187] width 763 height 375
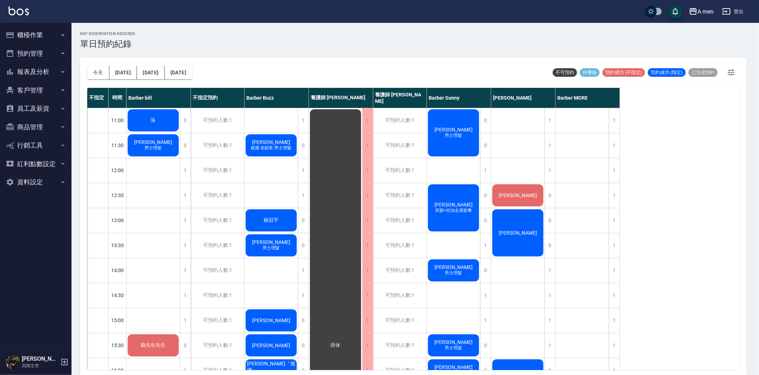
click at [155, 124] on span "男士理髮" at bounding box center [153, 124] width 3 height 0
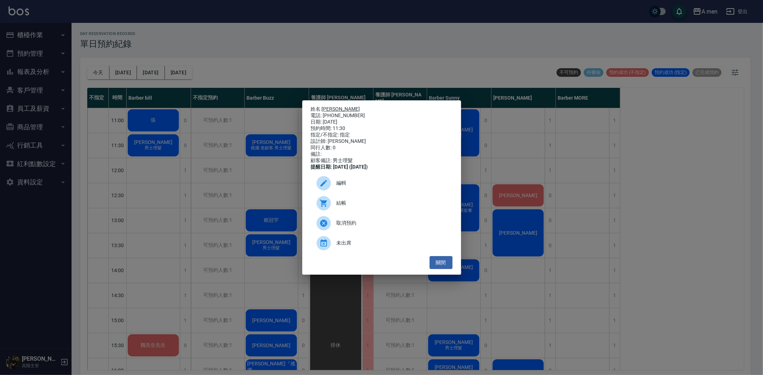
click at [326, 106] on link "秉晏" at bounding box center [341, 109] width 38 height 6
click at [237, 94] on div "姓名: 秉晏 電話: 0905789781 日期: 2025/08/23 預約時間: 11:30 指定/不指定: 指定 設計師: Barber bill 同行…" at bounding box center [381, 187] width 763 height 375
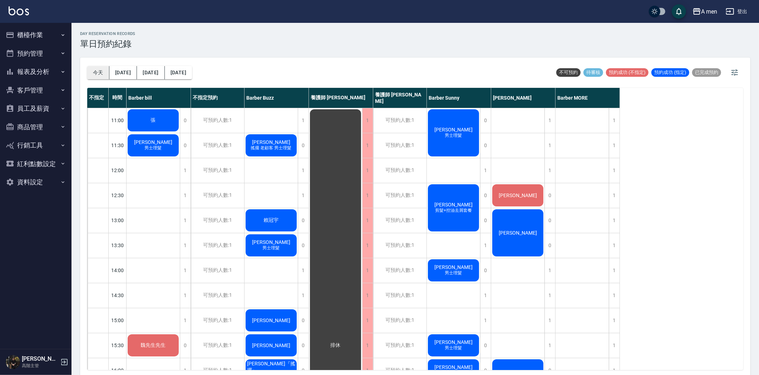
click at [92, 67] on button "今天" at bounding box center [98, 72] width 22 height 13
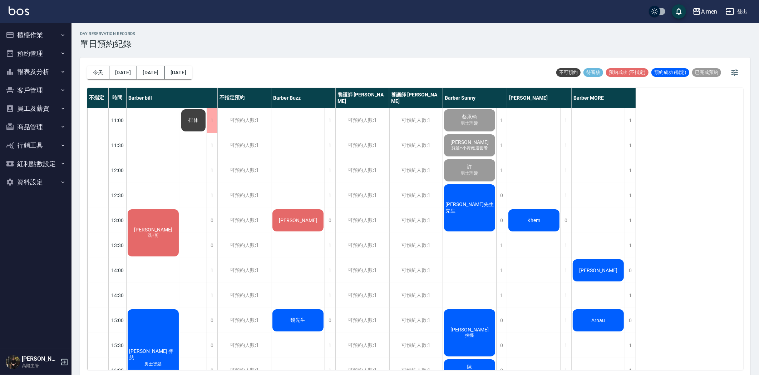
click at [126, 74] on button "明天" at bounding box center [123, 72] width 28 height 13
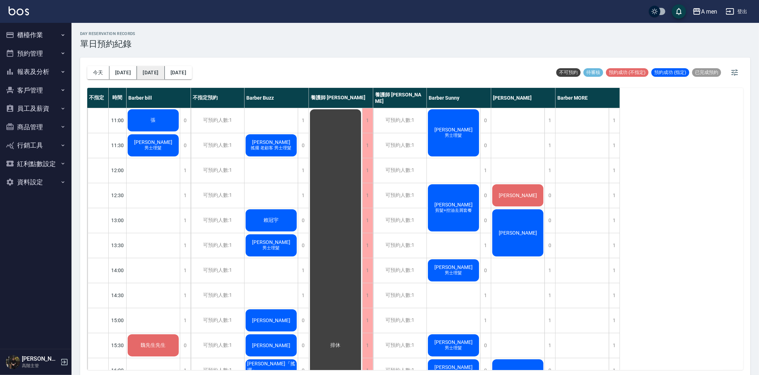
click at [145, 70] on button "後天" at bounding box center [151, 72] width 28 height 13
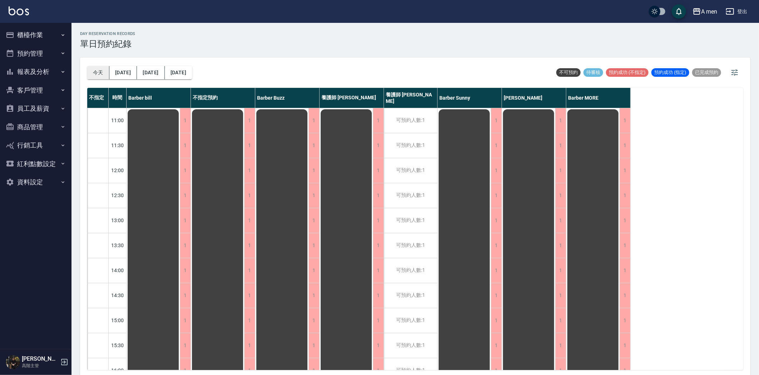
click at [101, 73] on button "今天" at bounding box center [98, 72] width 22 height 13
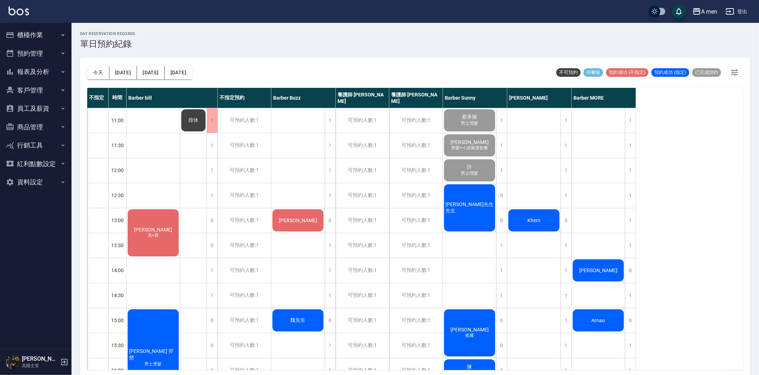
click at [180, 213] on div "[PERSON_NAME]" at bounding box center [153, 232] width 53 height 49
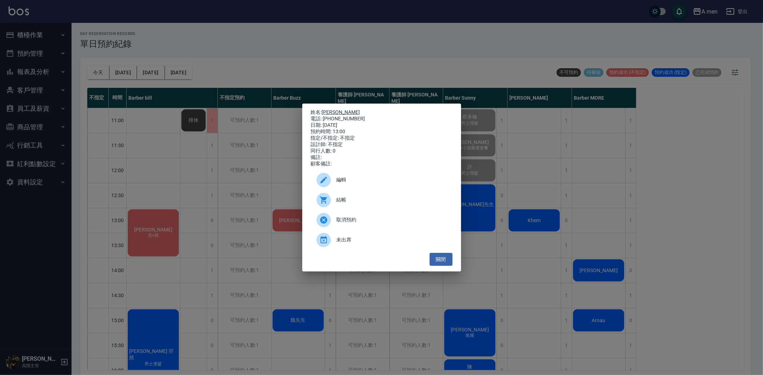
click at [325, 109] on link "[PERSON_NAME]" at bounding box center [341, 112] width 38 height 6
click at [441, 272] on div "姓名: 劉先生 電話: 0905510870 日期: 2025/08/22 預約時間: 13:00 指定/不指定: 不指定 設計師: 不指定 同行人數: 0 …" at bounding box center [381, 188] width 159 height 168
click at [443, 266] on button "關閉" at bounding box center [440, 259] width 23 height 13
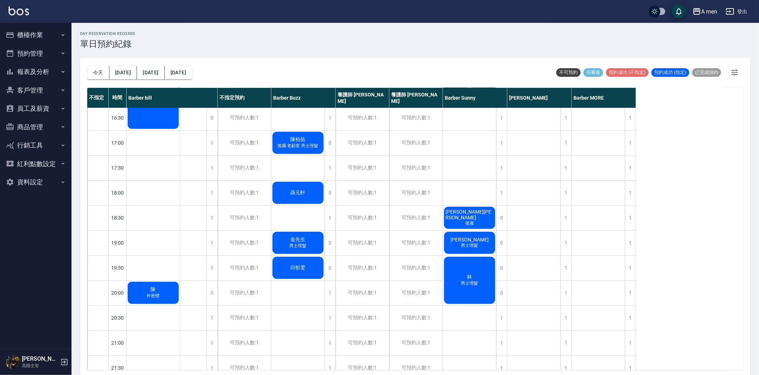
scroll to position [238, 0]
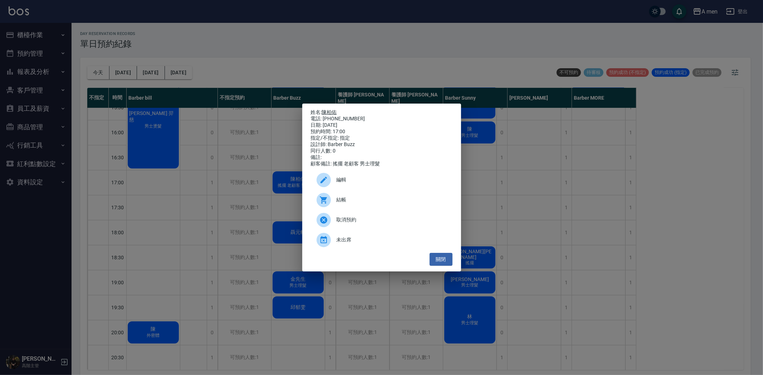
click at [334, 109] on link "陳柏佑" at bounding box center [329, 112] width 15 height 6
click at [445, 261] on button "關閉" at bounding box center [440, 259] width 23 height 13
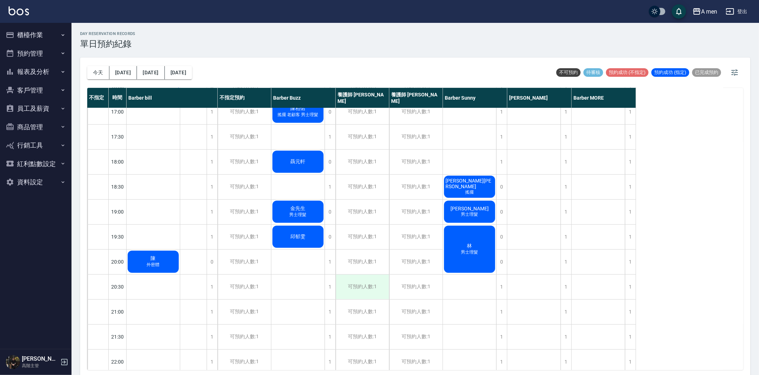
scroll to position [317, 0]
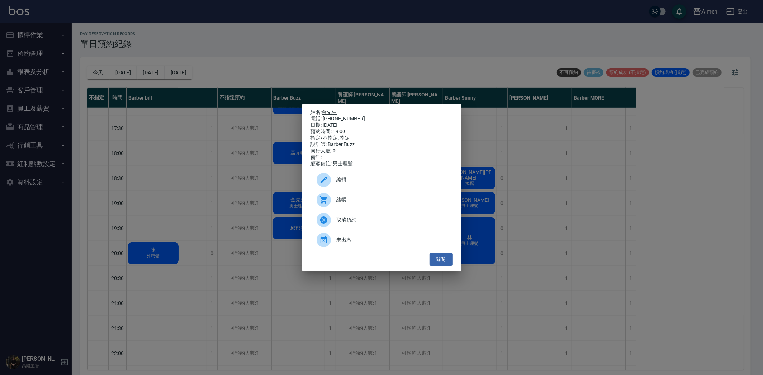
click at [337, 109] on link "金先生" at bounding box center [329, 112] width 15 height 6
click at [443, 266] on button "關閉" at bounding box center [440, 259] width 23 height 13
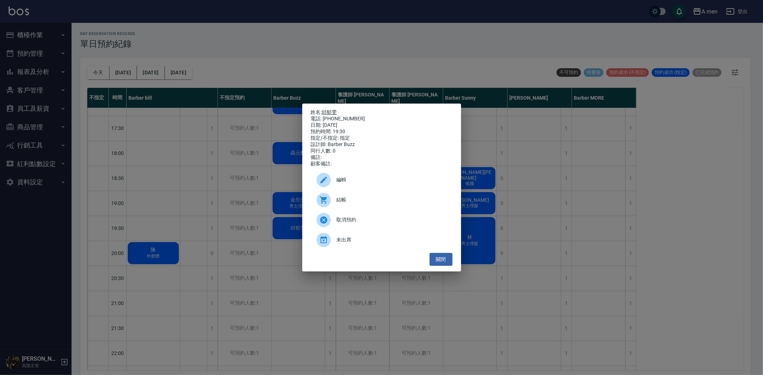
click at [332, 110] on link "邱郁雯" at bounding box center [329, 112] width 15 height 6
click at [440, 266] on button "關閉" at bounding box center [440, 259] width 23 height 13
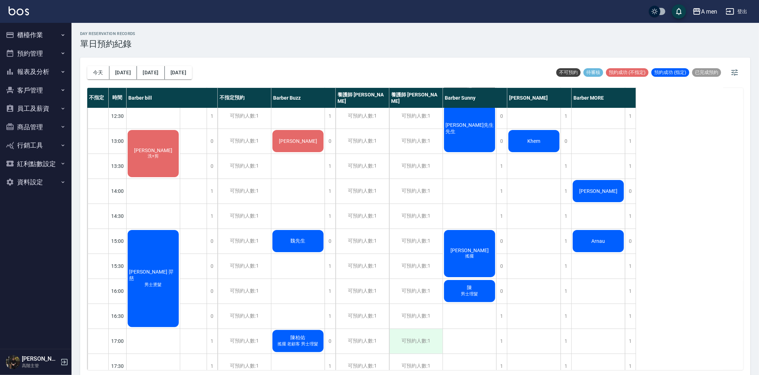
scroll to position [40, 0]
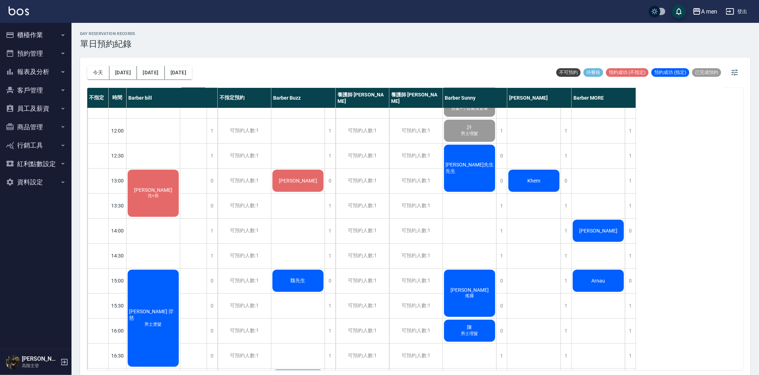
click at [180, 218] on div "魏先生" at bounding box center [153, 193] width 53 height 49
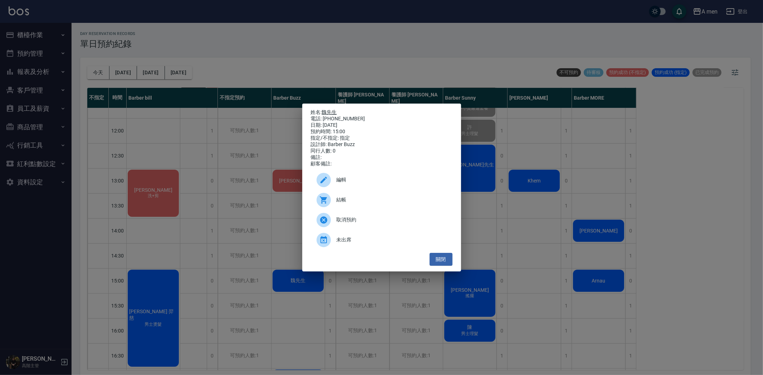
click at [330, 109] on link "魏先生" at bounding box center [329, 112] width 15 height 6
click at [443, 266] on button "關閉" at bounding box center [440, 259] width 23 height 13
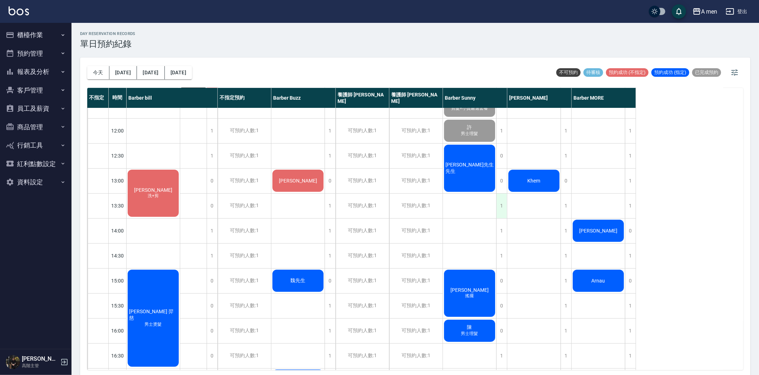
click at [501, 210] on div "1" at bounding box center [501, 206] width 11 height 25
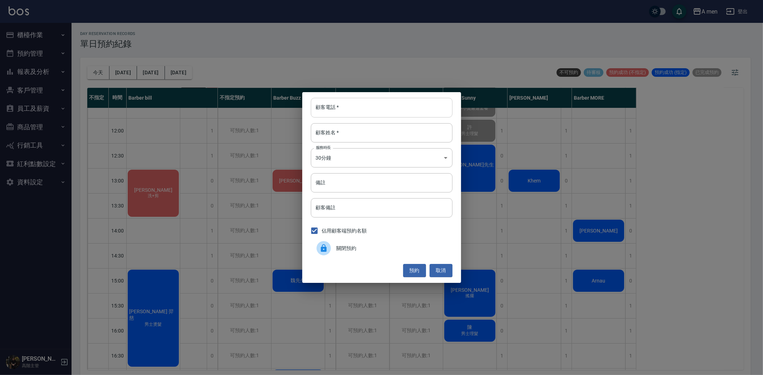
click at [435, 113] on input "顧客電話   *" at bounding box center [382, 107] width 142 height 19
type input "0939663388"
click at [437, 130] on input "顧客姓名   *" at bounding box center [382, 132] width 142 height 19
type input "t"
type input "陳先生"
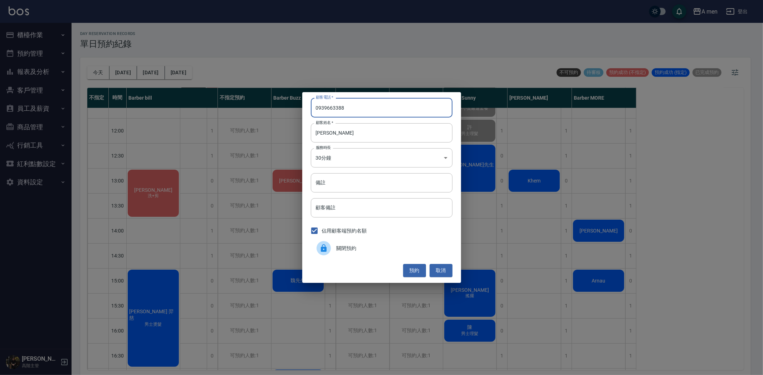
drag, startPoint x: 345, startPoint y: 107, endPoint x: 302, endPoint y: 104, distance: 43.3
click at [302, 104] on div "顧客電話   * 0939663388 顧客電話   * 顧客姓名   * 陳先生 顧客姓名   * 服務時長 30分鐘 1 服務時長 備註 備註 顧客備註 …" at bounding box center [381, 187] width 159 height 191
click at [443, 273] on button "取消" at bounding box center [440, 270] width 23 height 13
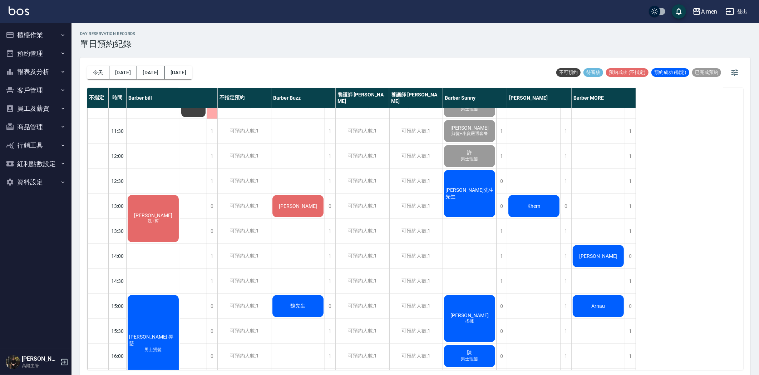
scroll to position [0, 0]
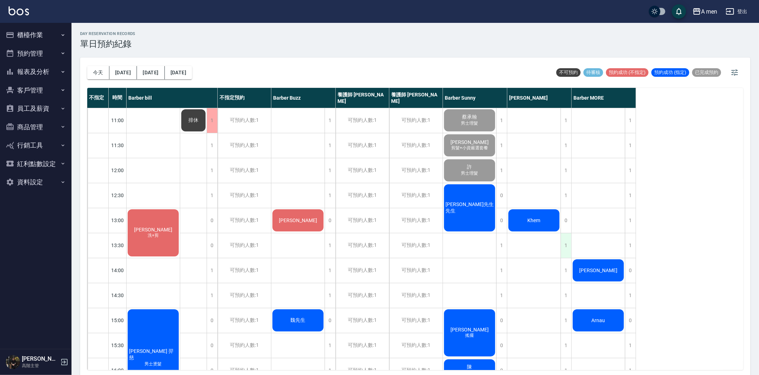
click at [563, 254] on div "1" at bounding box center [566, 245] width 11 height 25
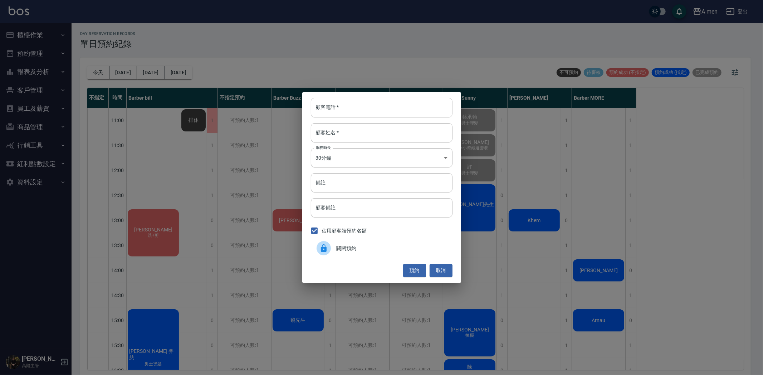
click at [344, 105] on input "顧客電話   *" at bounding box center [382, 107] width 142 height 19
paste input "0939663388"
type input "0939663388"
click at [353, 132] on input "顧客姓名   *" at bounding box center [382, 132] width 142 height 19
type input "t"
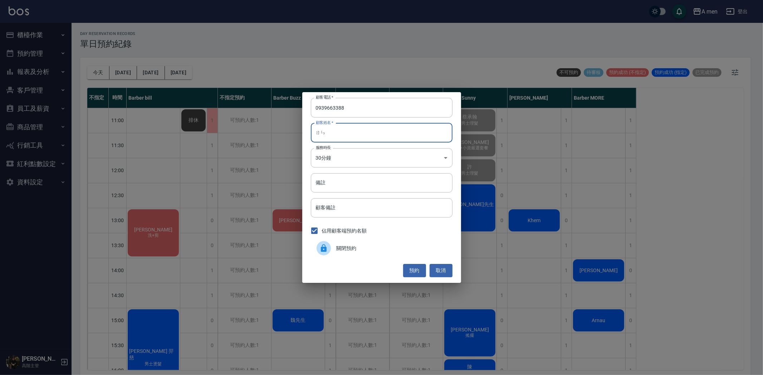
type input "ㄖ"
type input "陳先生"
click at [411, 266] on button "預約" at bounding box center [414, 270] width 23 height 13
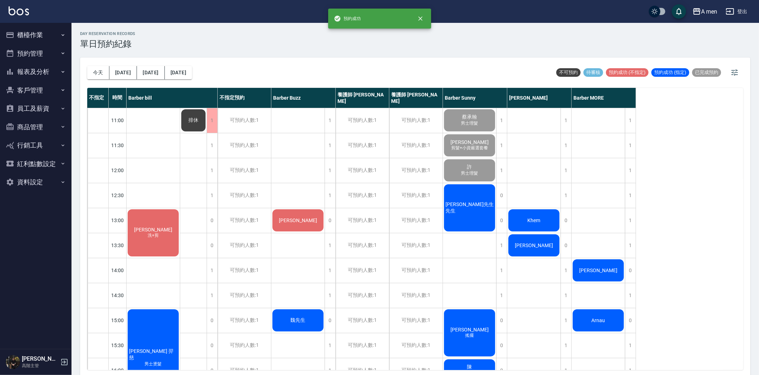
click at [174, 233] on span "陳先生" at bounding box center [153, 230] width 41 height 6
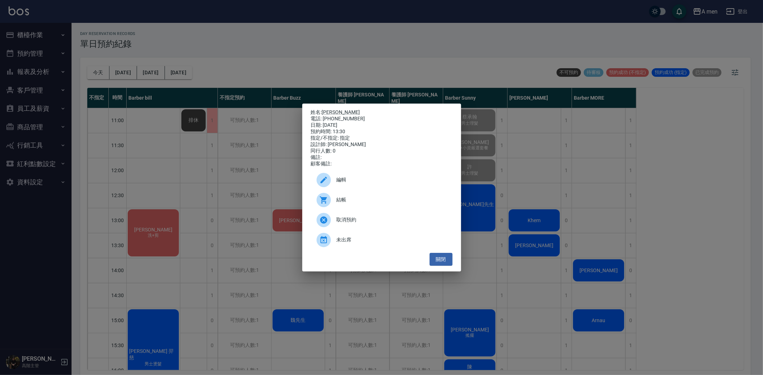
click at [358, 184] on span "編輯" at bounding box center [391, 180] width 110 height 8
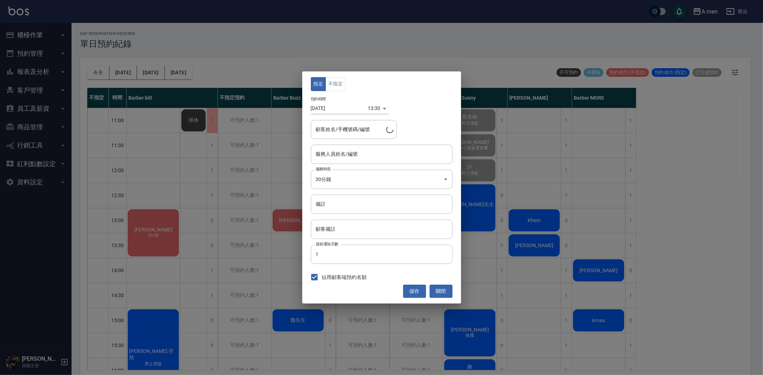
type input "陳先生/0939663388"
click at [335, 91] on button "不指定" at bounding box center [335, 84] width 20 height 14
click at [417, 291] on button "儲存" at bounding box center [414, 291] width 23 height 13
type input "Garry-008"
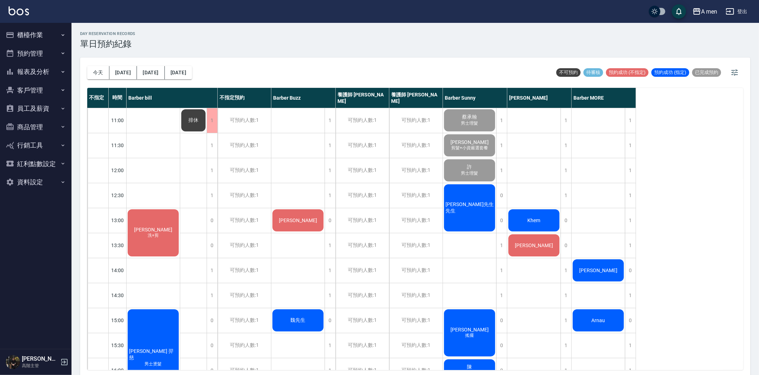
click at [180, 226] on div "[PERSON_NAME]" at bounding box center [153, 232] width 53 height 49
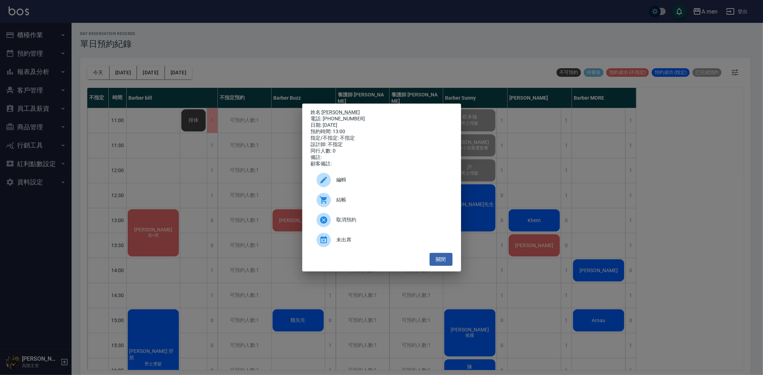
click at [351, 210] on div "結帳" at bounding box center [382, 200] width 142 height 20
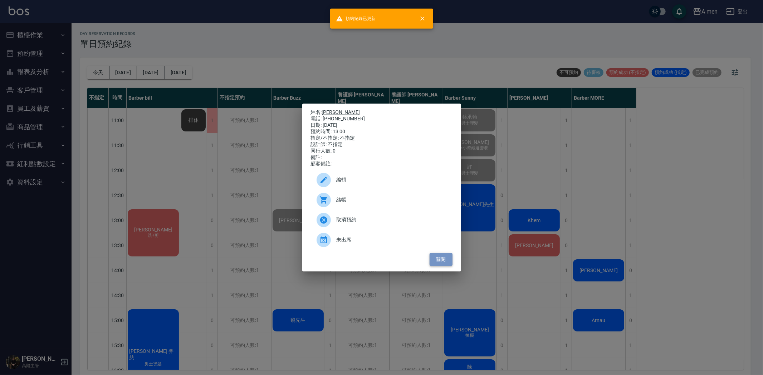
click at [449, 266] on button "關閉" at bounding box center [440, 259] width 23 height 13
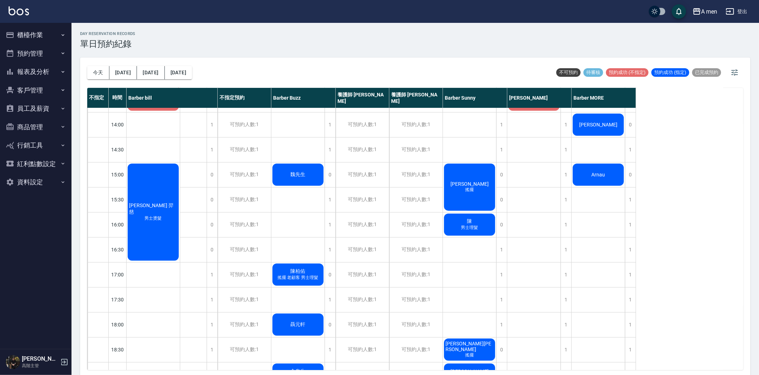
scroll to position [79, 0]
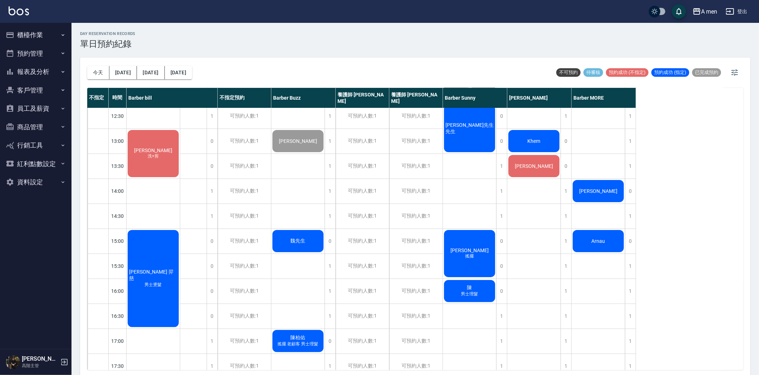
click at [180, 141] on div "Khem" at bounding box center [153, 153] width 53 height 49
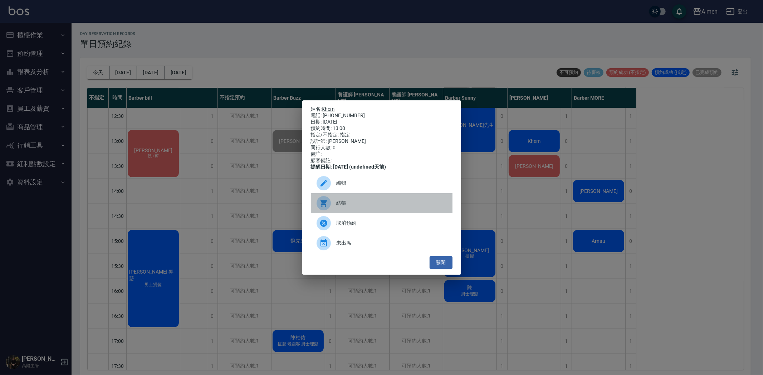
click at [383, 207] on span "結帳" at bounding box center [391, 203] width 110 height 8
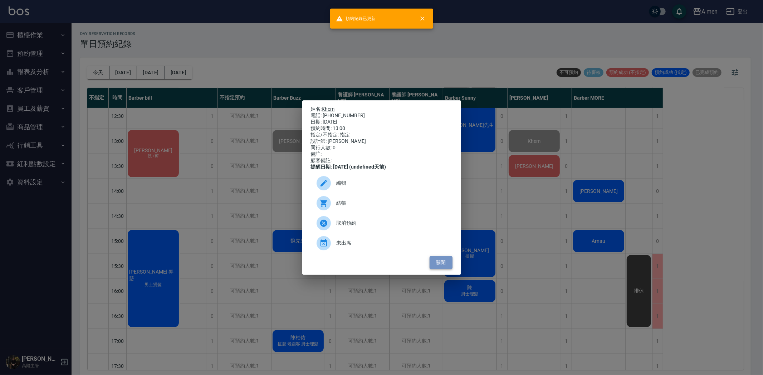
click at [443, 266] on button "關閉" at bounding box center [440, 262] width 23 height 13
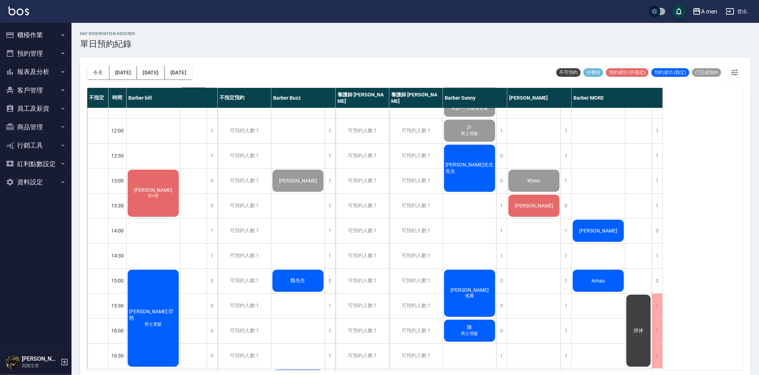
scroll to position [0, 0]
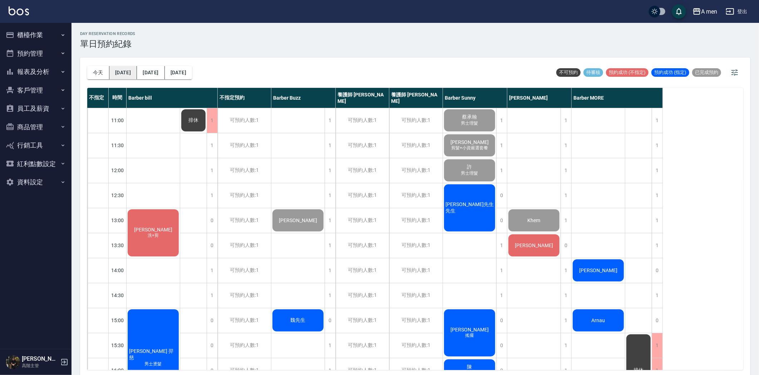
click at [117, 69] on button "明天" at bounding box center [123, 72] width 28 height 13
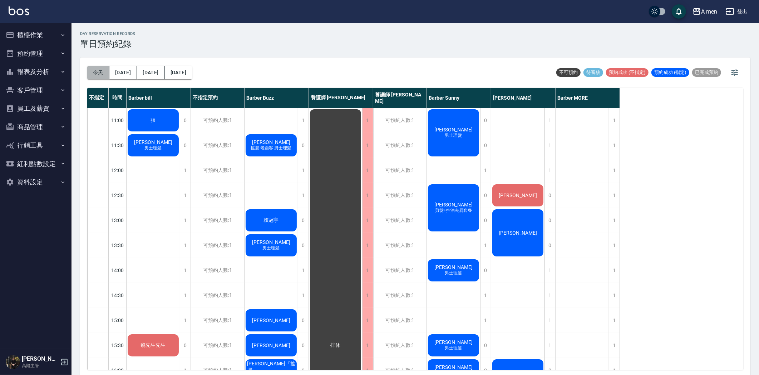
click at [104, 73] on button "今天" at bounding box center [98, 72] width 22 height 13
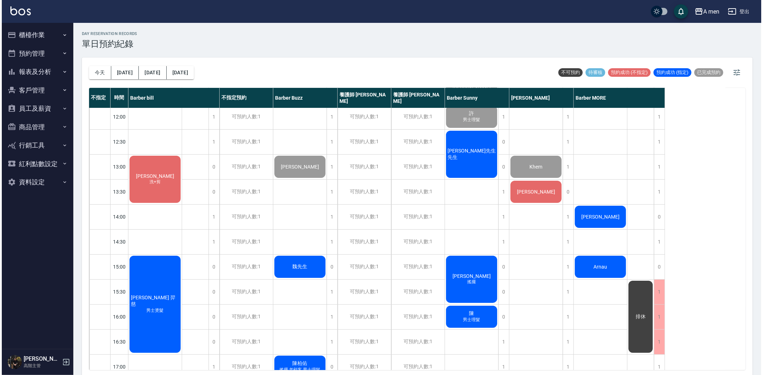
scroll to position [40, 0]
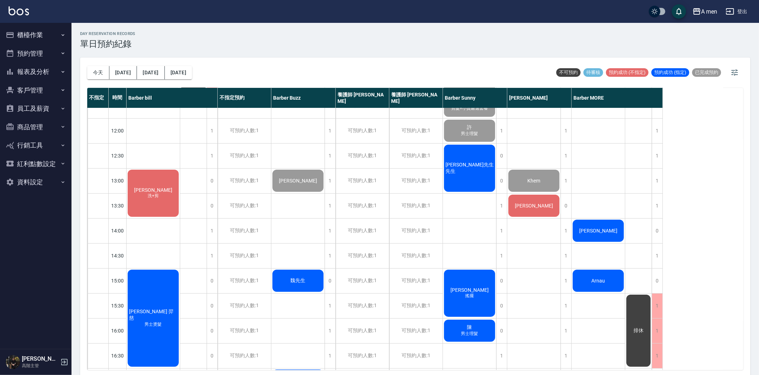
click at [180, 180] on div "[PERSON_NAME]先生先生" at bounding box center [153, 193] width 53 height 49
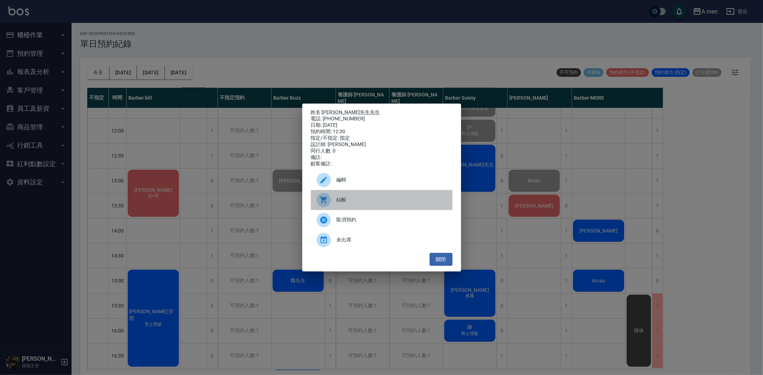
click at [349, 199] on div "結帳" at bounding box center [382, 200] width 142 height 20
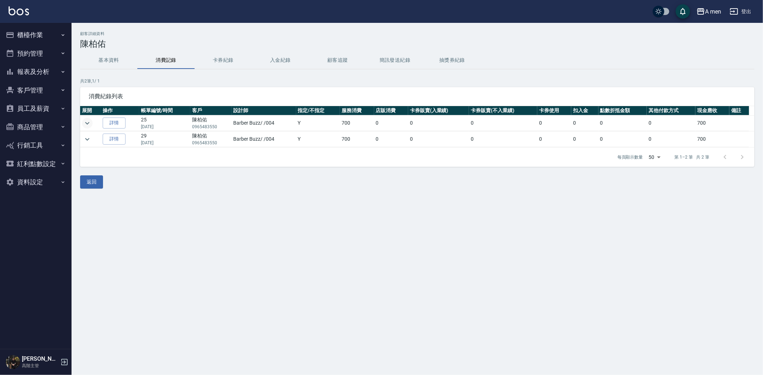
click at [87, 119] on icon "expand row" at bounding box center [87, 123] width 9 height 9
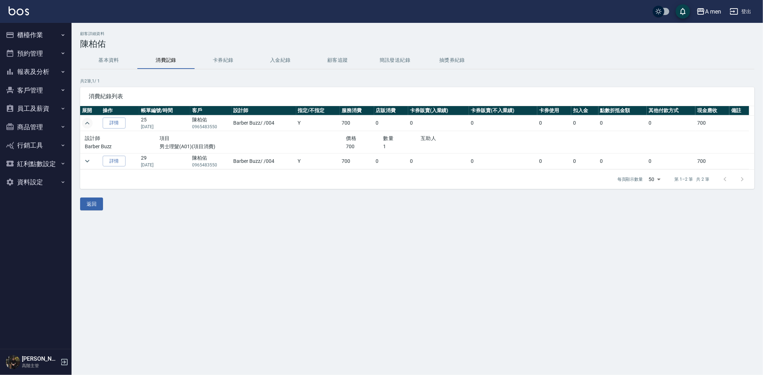
click at [87, 119] on icon "expand row" at bounding box center [87, 123] width 9 height 9
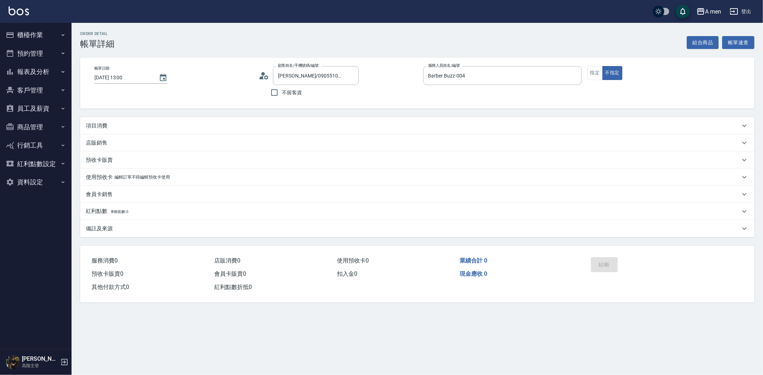
click at [122, 124] on div "項目消費" at bounding box center [413, 126] width 654 height 8
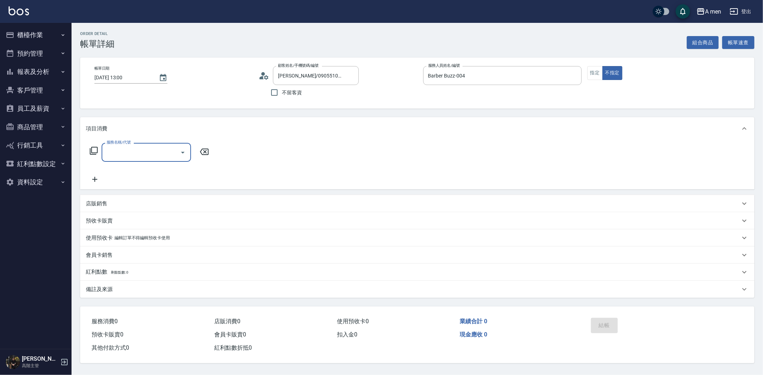
click at [129, 154] on input "服務名稱/代號" at bounding box center [141, 152] width 72 height 13
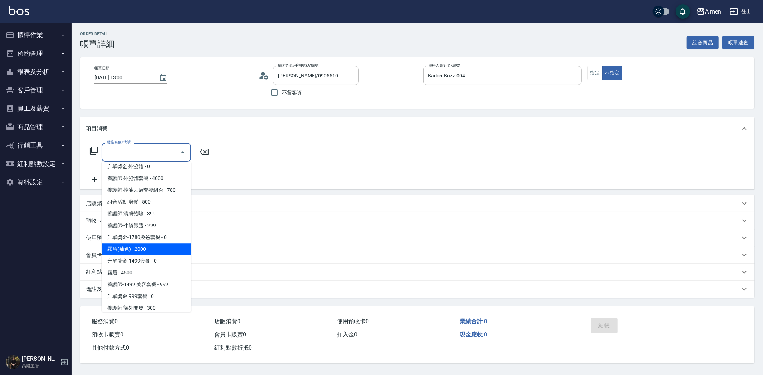
scroll to position [159, 0]
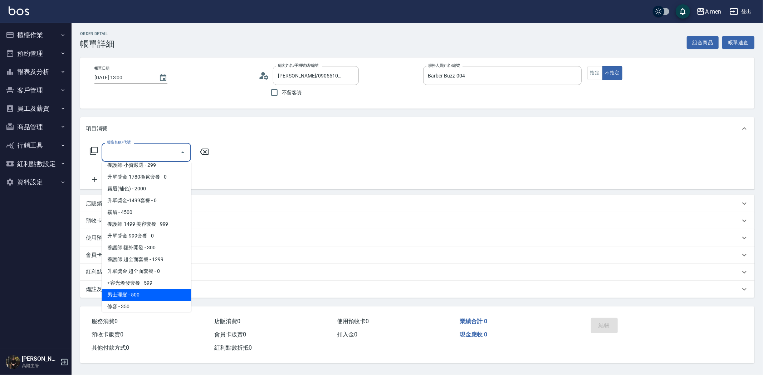
click at [149, 291] on span "男士理髮 - 500" at bounding box center [146, 295] width 89 height 12
type input "男士理髮(A01)"
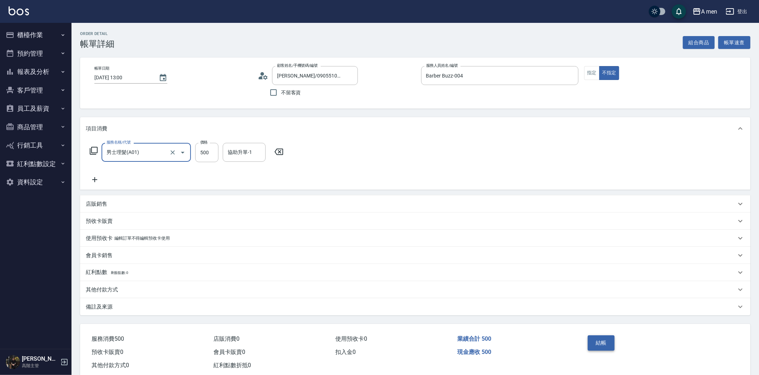
click at [596, 341] on button "結帳" at bounding box center [601, 343] width 27 height 15
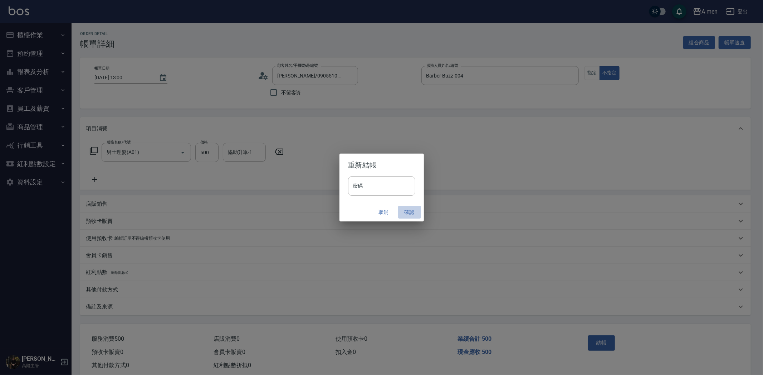
click at [411, 213] on button "確認" at bounding box center [409, 212] width 23 height 13
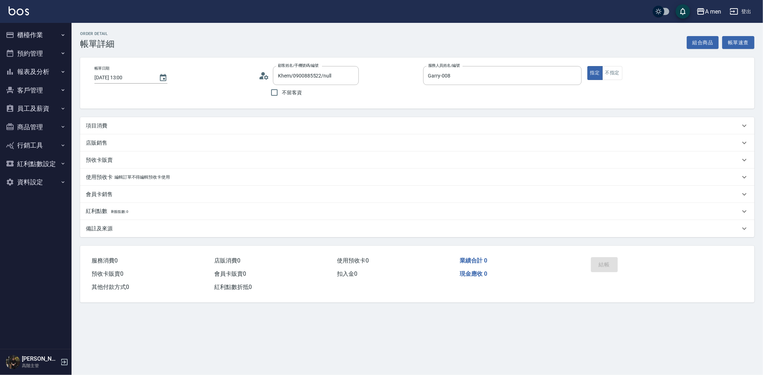
click at [133, 124] on div "項目消費" at bounding box center [413, 126] width 654 height 8
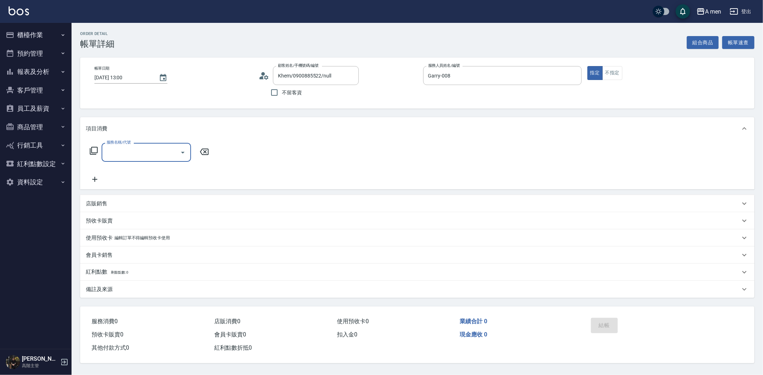
click at [181, 152] on icon "Open" at bounding box center [182, 152] width 9 height 9
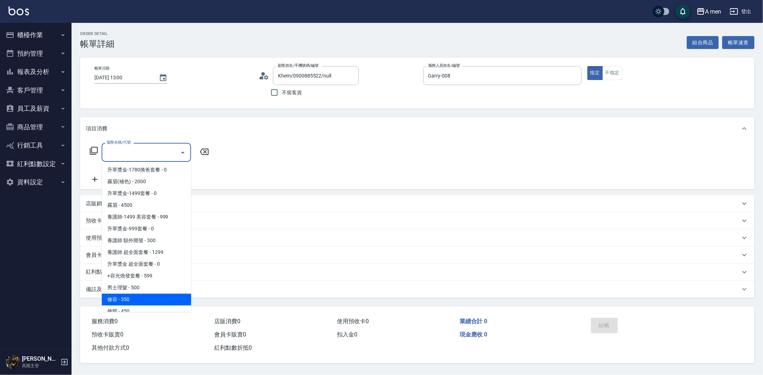
scroll to position [238, 0]
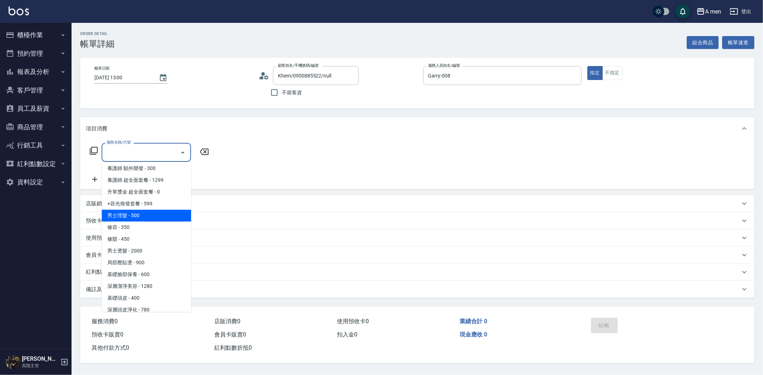
click at [159, 217] on span "男士理髮 - 500" at bounding box center [146, 216] width 89 height 12
type input "男士理髮(A01)"
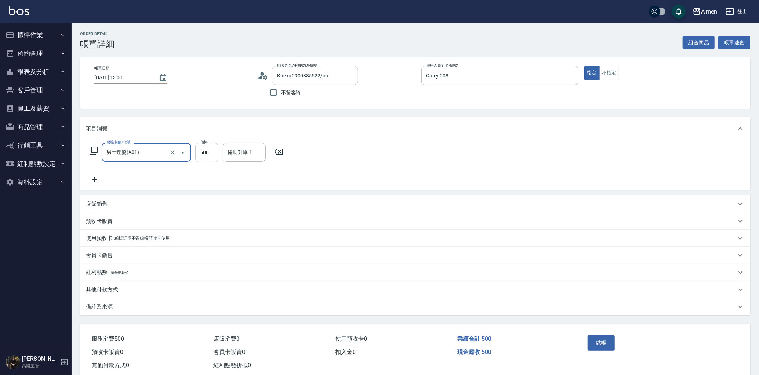
click at [206, 152] on input "500" at bounding box center [206, 152] width 23 height 19
type input "700"
click at [596, 345] on button "結帳" at bounding box center [601, 343] width 27 height 15
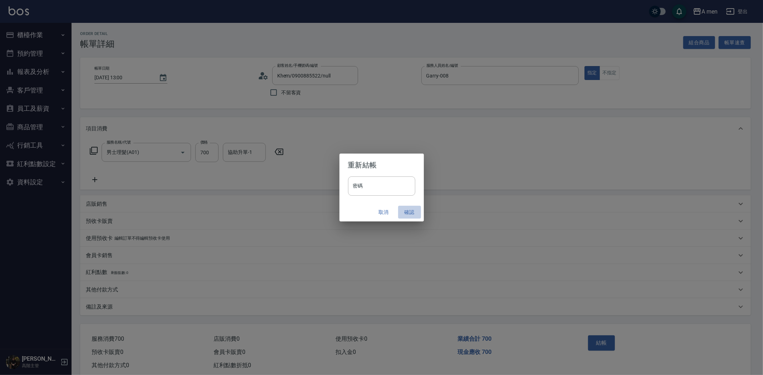
click at [401, 209] on button "確認" at bounding box center [409, 212] width 23 height 13
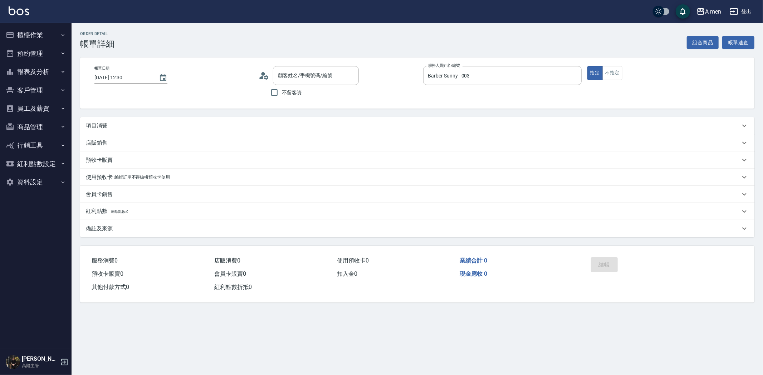
type input "[PERSON_NAME]先生先生/0984327760/null"
click at [122, 122] on div "項目消費" at bounding box center [413, 126] width 654 height 8
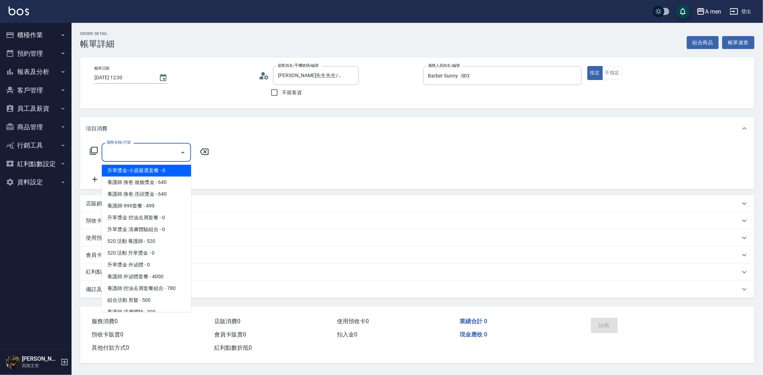
click at [142, 149] on input "服務名稱/代號" at bounding box center [141, 152] width 72 height 13
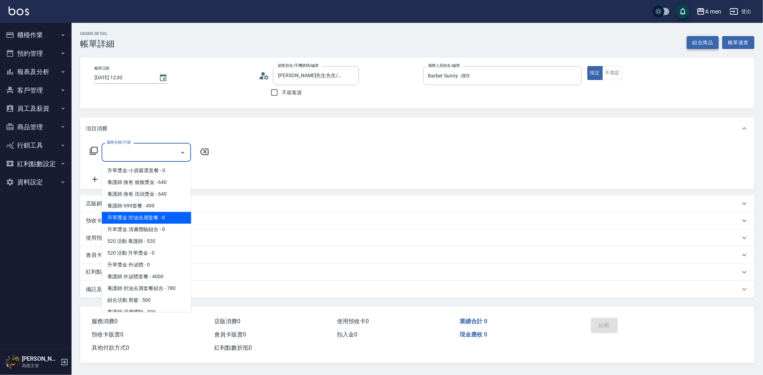
click at [695, 37] on button "組合商品" at bounding box center [702, 42] width 32 height 13
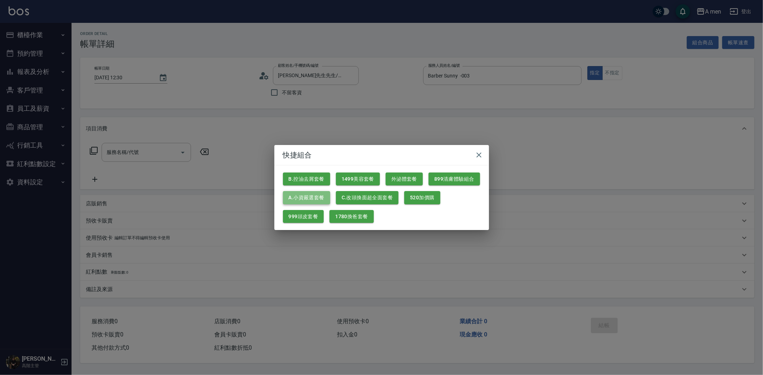
click at [313, 198] on button "A.小資嚴選套餐" at bounding box center [306, 197] width 47 height 13
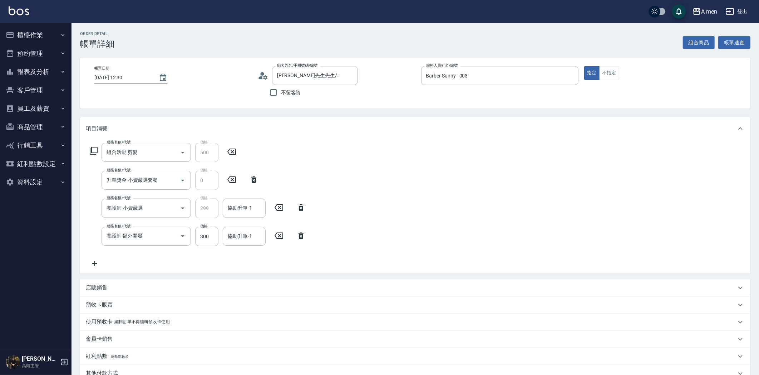
click at [299, 233] on icon at bounding box center [301, 236] width 18 height 9
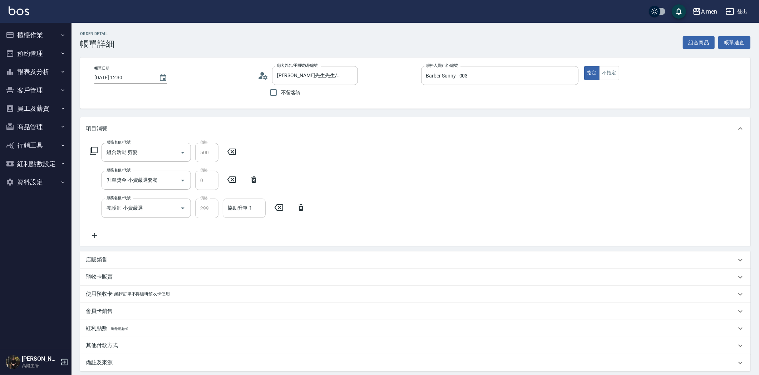
click at [248, 212] on input "協助升單-1" at bounding box center [244, 208] width 36 height 13
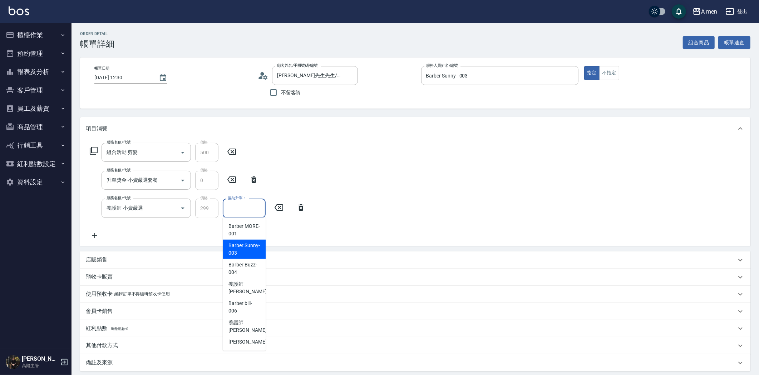
click at [251, 247] on span "Barber Sunny -003" at bounding box center [243, 249] width 31 height 15
type input "Barber Sunny -003"
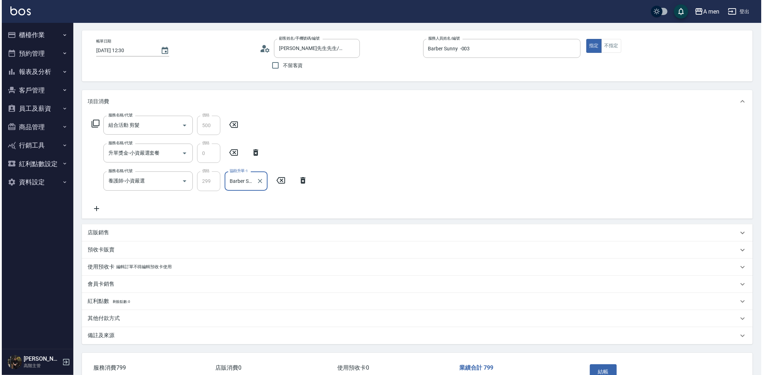
scroll to position [40, 0]
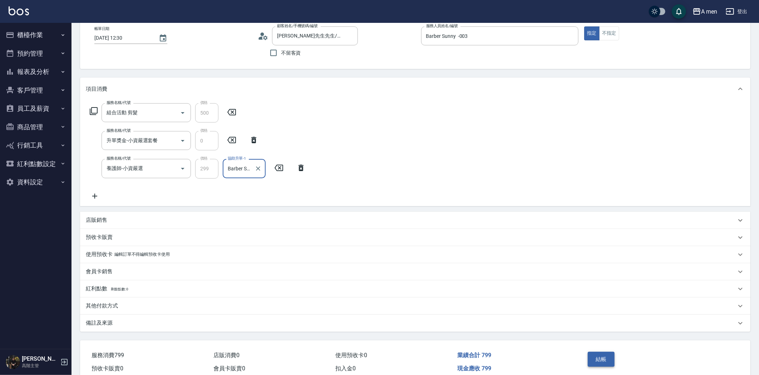
click at [595, 356] on button "結帳" at bounding box center [601, 359] width 27 height 15
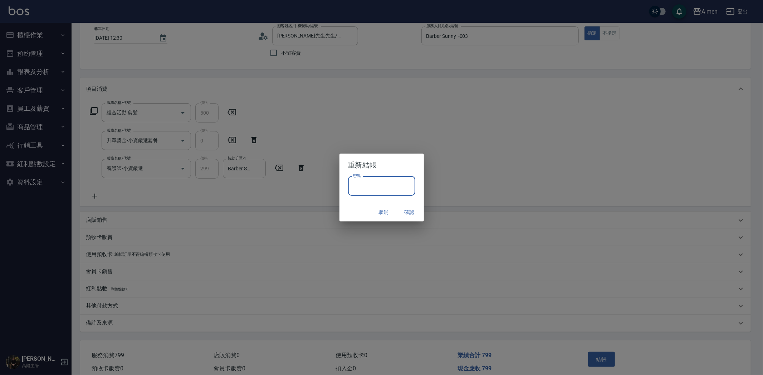
click at [368, 184] on input "密碼" at bounding box center [381, 186] width 67 height 19
type input "****"
click at [408, 216] on button "確認" at bounding box center [409, 212] width 23 height 13
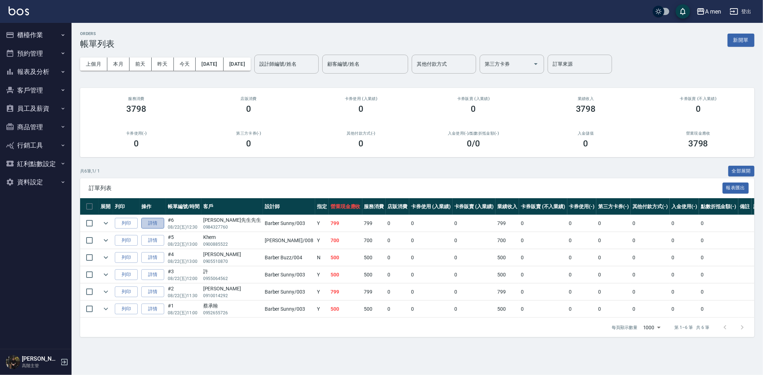
click at [163, 221] on link "詳情" at bounding box center [152, 223] width 23 height 11
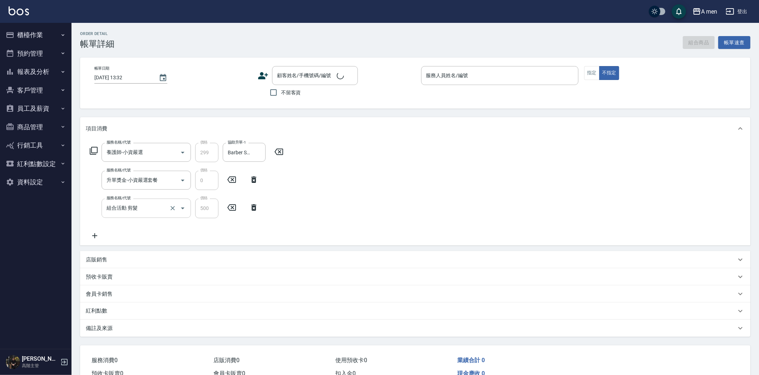
type input "養護師-小資嚴選"
type input "升單獎金-小資嚴選套餐"
type input "組合活動 剪髮"
type input "[DATE] 12:30"
type input "Barber Sunny -003"
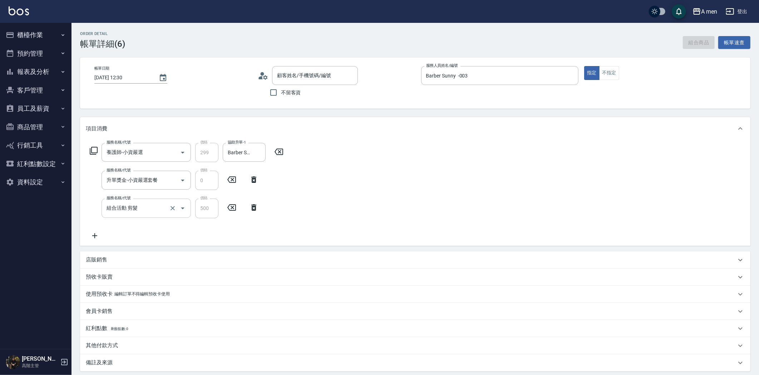
type input "[PERSON_NAME]先生先生/0984327760/null"
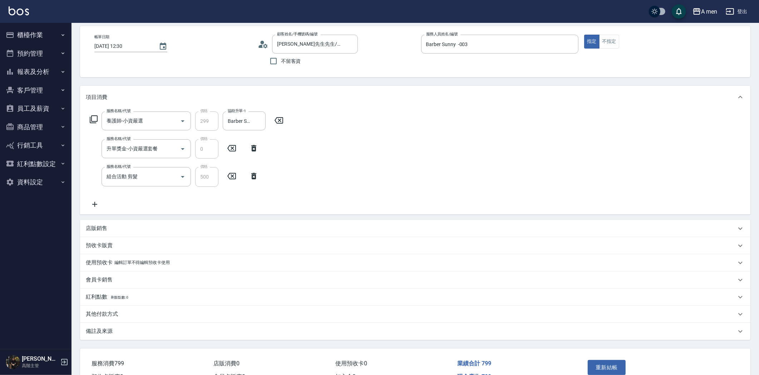
scroll to position [73, 0]
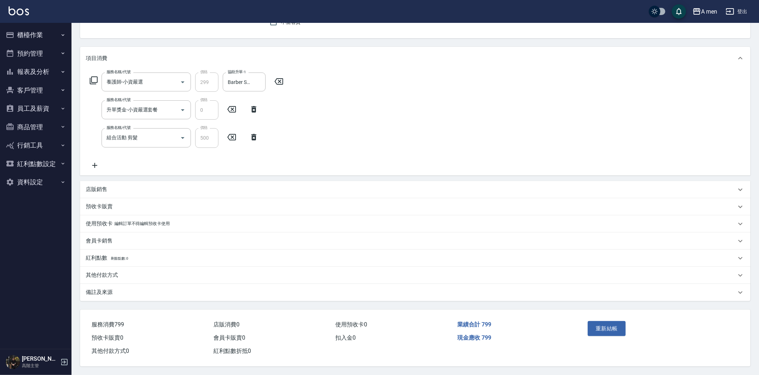
click at [133, 272] on div "其他付款方式" at bounding box center [411, 276] width 650 height 8
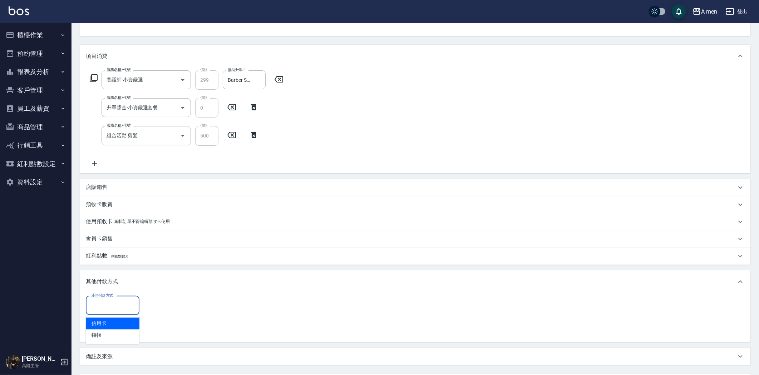
click at [127, 305] on input "其他付款方式" at bounding box center [112, 306] width 47 height 13
click at [115, 332] on span "轉帳" at bounding box center [113, 336] width 54 height 12
type input "轉帳"
click at [157, 310] on input "0" at bounding box center [171, 305] width 54 height 19
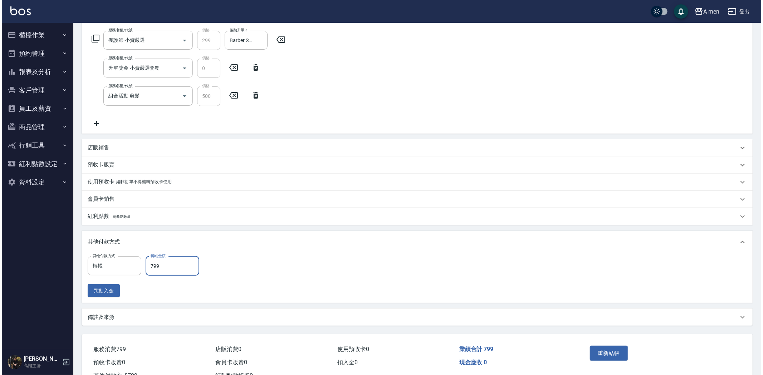
scroll to position [139, 0]
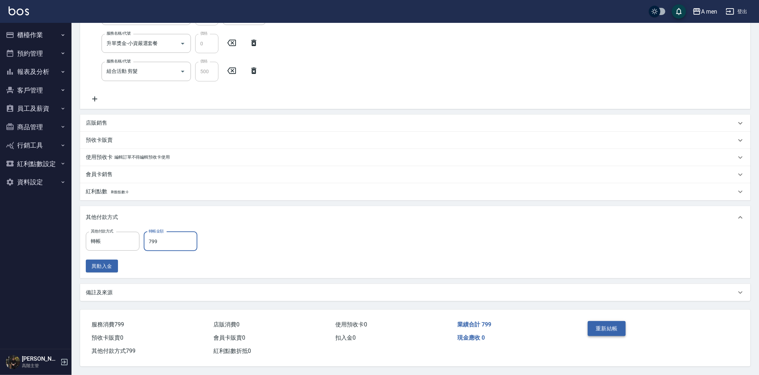
type input "799"
click at [616, 326] on button "重新結帳" at bounding box center [607, 328] width 38 height 15
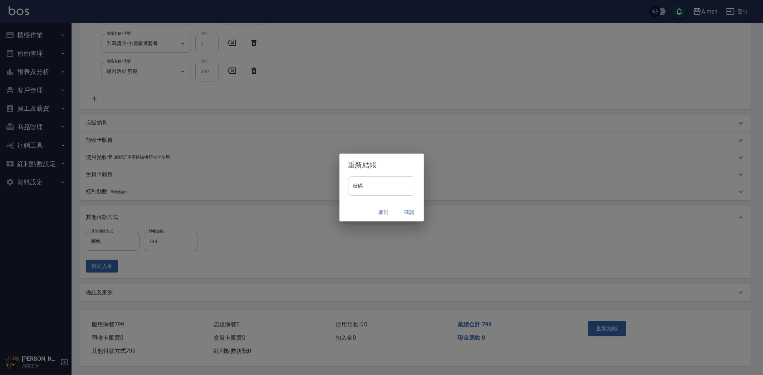
click at [391, 186] on input "密碼" at bounding box center [381, 186] width 67 height 19
type input "*"
type input "**********"
click at [411, 212] on button "確認" at bounding box center [409, 212] width 23 height 13
